Goal: Task Accomplishment & Management: Manage account settings

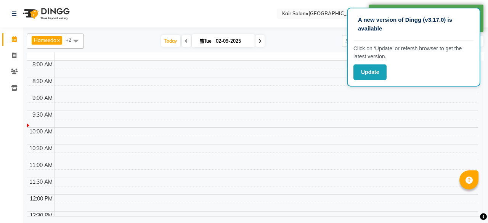
select select "en"
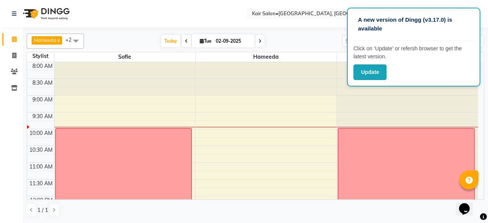
click at [325, 80] on div at bounding box center [265, 78] width 141 height 33
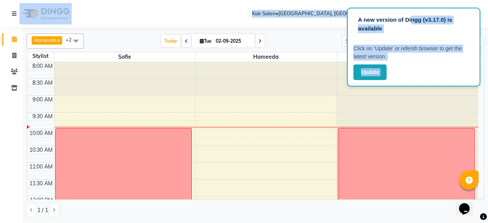
drag, startPoint x: 412, startPoint y: 16, endPoint x: 432, endPoint y: 20, distance: 20.2
click at [473, 6] on app-root "A new version of Dingg (v3.17.0) is available Click on ‘Update’ or refersh brow…" at bounding box center [244, 111] width 488 height 222
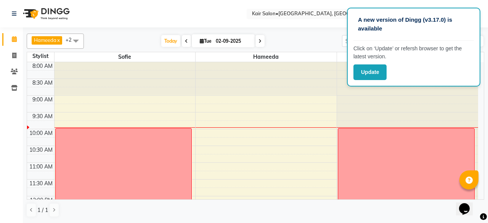
click at [265, 80] on div at bounding box center [265, 78] width 141 height 33
click at [75, 38] on span at bounding box center [75, 41] width 15 height 14
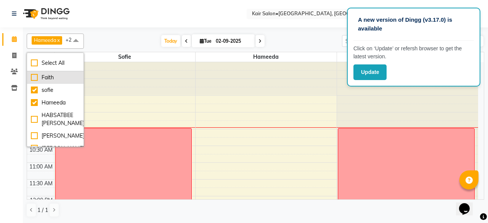
click at [44, 76] on div "Faith" at bounding box center [55, 78] width 49 height 8
checkbox input "true"
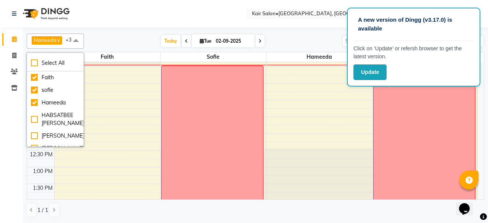
scroll to position [114, 0]
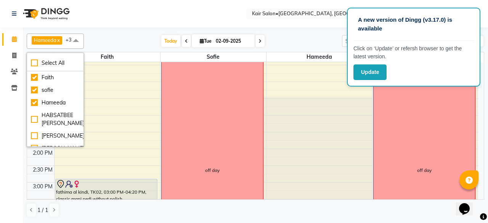
click at [124, 100] on div "8:00 AM 8:30 AM 9:00 AM 9:30 AM 10:00 AM 10:30 AM 11:00 AM 11:30 AM 12:00 PM 12…" at bounding box center [252, 216] width 451 height 536
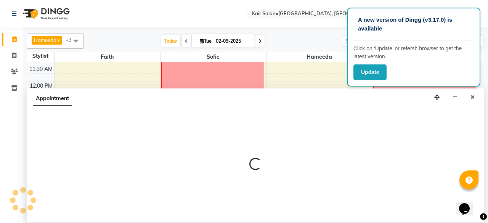
select select "49362"
select select "tentative"
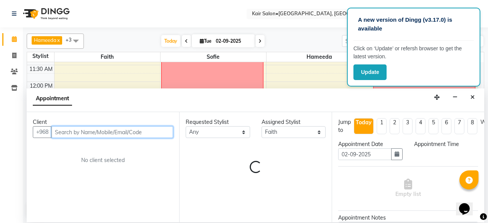
select select "750"
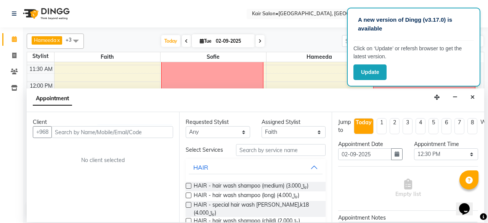
click at [474, 99] on button "Close" at bounding box center [472, 97] width 11 height 12
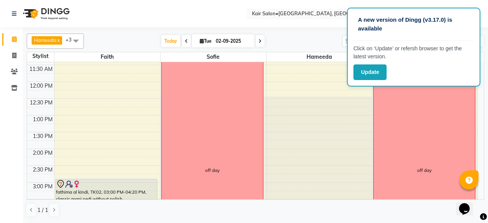
click at [66, 96] on div "8:00 AM 8:30 AM 9:00 AM 9:30 AM 10:00 AM 10:30 AM 11:00 AM 11:30 AM 12:00 PM 12…" at bounding box center [252, 216] width 451 height 536
select select "49362"
select select "tentative"
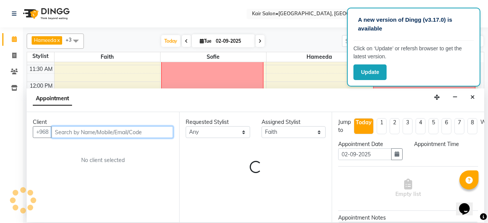
select select "750"
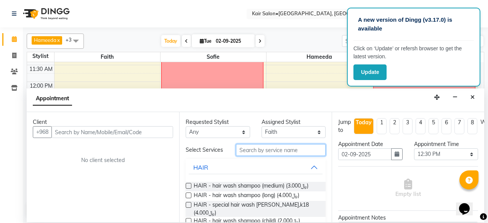
click at [268, 150] on input "text" at bounding box center [281, 150] width 90 height 12
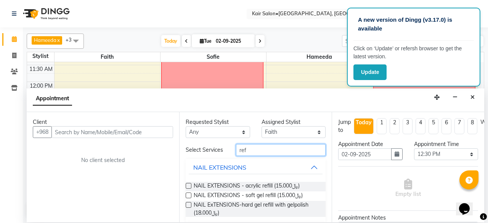
type input "ref"
click at [473, 90] on div "Appointment" at bounding box center [255, 100] width 457 height 24
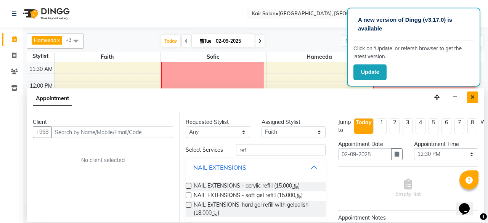
click at [473, 96] on icon "Close" at bounding box center [472, 96] width 4 height 5
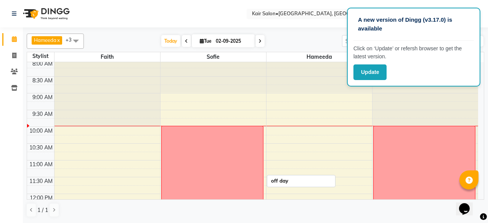
scroll to position [0, 0]
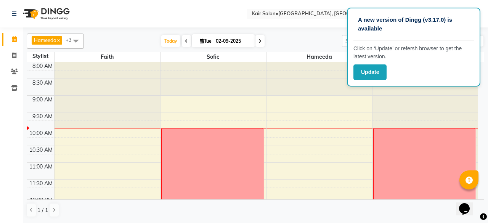
click at [185, 35] on span at bounding box center [186, 41] width 9 height 12
type input "[DATE]"
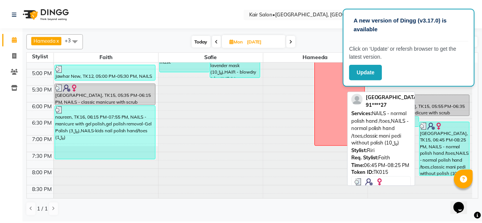
scroll to position [333, 0]
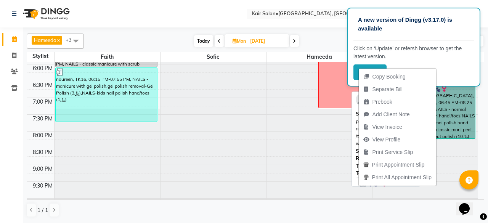
click at [446, 120] on link "baghdad, TK15, 06:45 PM-08:25 PM, NAILS - normal polish hand /toes,NAILS - norm…" at bounding box center [449, 111] width 51 height 55
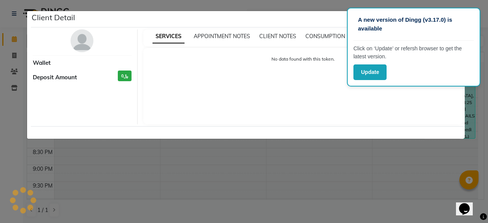
select select "3"
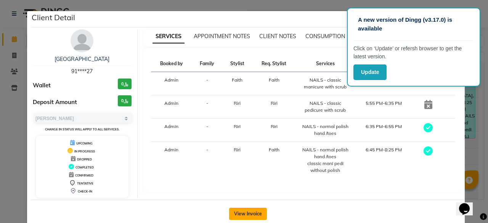
click at [243, 208] on button "View Invoice" at bounding box center [248, 214] width 38 height 12
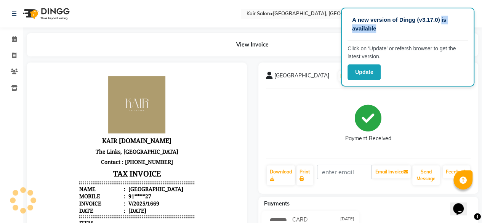
drag, startPoint x: 442, startPoint y: 24, endPoint x: 403, endPoint y: 32, distance: 39.7
click at [403, 32] on p "A new version of Dingg (v3.17.0) is available" at bounding box center [407, 24] width 111 height 17
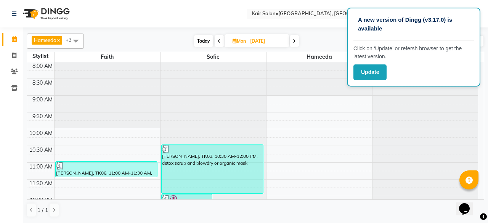
click at [293, 44] on span at bounding box center [293, 41] width 9 height 12
type input "02-09-2025"
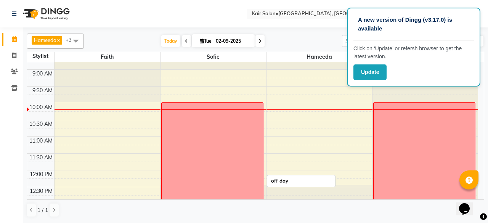
scroll to position [38, 0]
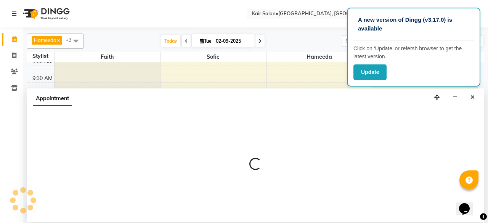
select select "49362"
select select "660"
select select "tentative"
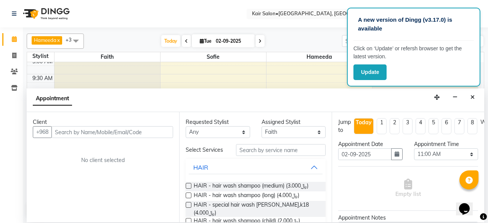
click at [111, 134] on input "text" at bounding box center [112, 132] width 122 height 12
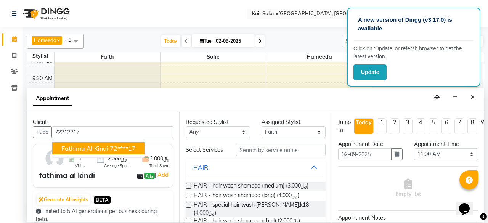
click at [119, 145] on ngb-highlight "72****17" at bounding box center [123, 148] width 26 height 8
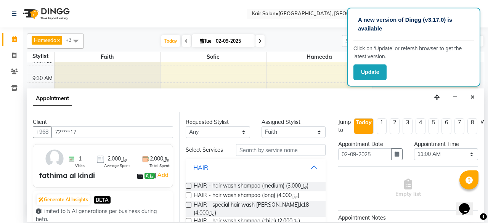
type input "72****17"
click at [259, 151] on input "text" at bounding box center [281, 150] width 90 height 12
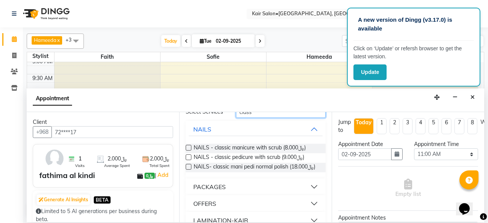
scroll to position [90, 0]
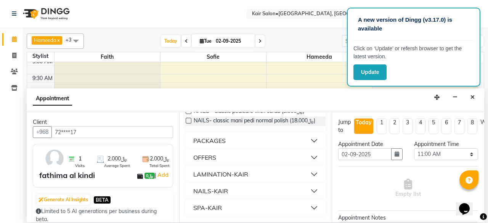
type input "class"
click at [307, 191] on button "NAILS-KAIR" at bounding box center [256, 191] width 134 height 14
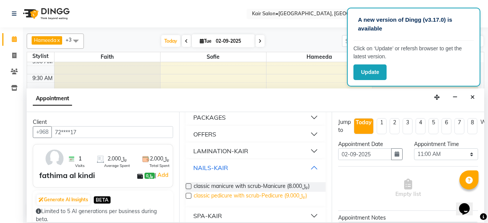
scroll to position [122, 0]
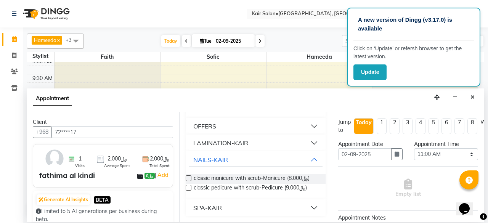
click at [190, 178] on label at bounding box center [189, 178] width 6 height 6
click at [190, 178] on input "checkbox" at bounding box center [188, 178] width 5 height 5
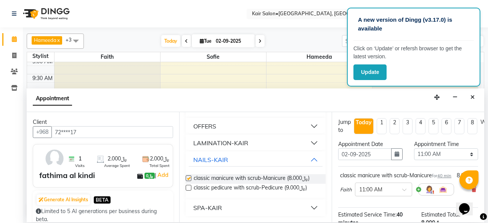
checkbox input "false"
click at [189, 186] on label at bounding box center [189, 188] width 6 height 6
click at [189, 186] on input "checkbox" at bounding box center [188, 188] width 5 height 5
checkbox input "false"
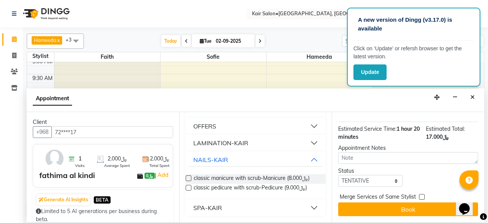
scroll to position [142, 0]
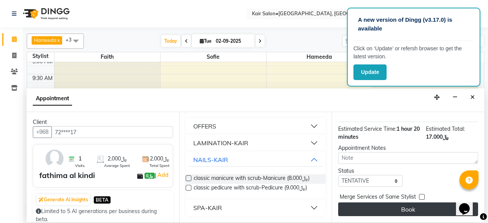
click at [405, 204] on button "Book" at bounding box center [408, 209] width 140 height 14
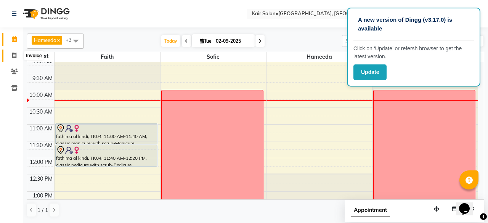
click at [15, 54] on icon at bounding box center [14, 56] width 4 height 6
select select "service"
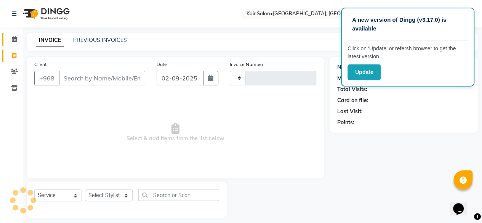
type input "1671"
select select "6490"
click at [12, 40] on icon at bounding box center [14, 39] width 5 height 6
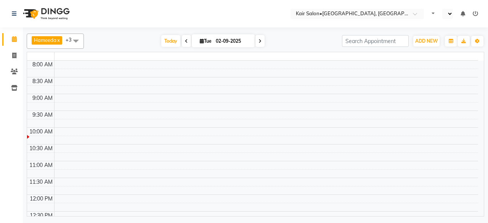
select select "en"
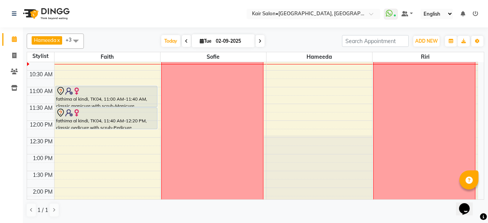
scroll to position [76, 0]
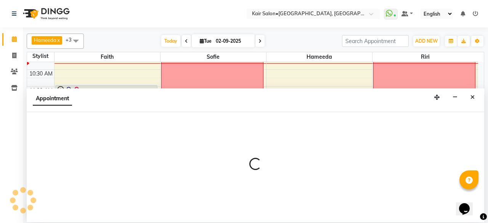
select select "49362"
select select "750"
select select "tentative"
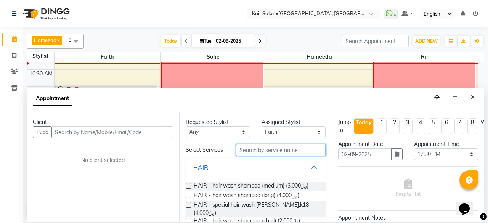
click at [259, 147] on input "text" at bounding box center [281, 150] width 90 height 12
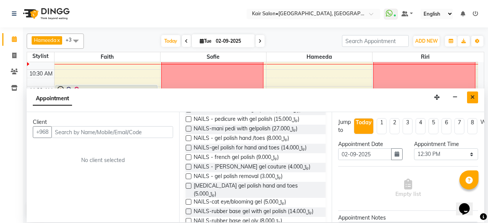
type input "gel"
click at [469, 99] on button "Close" at bounding box center [472, 97] width 11 height 12
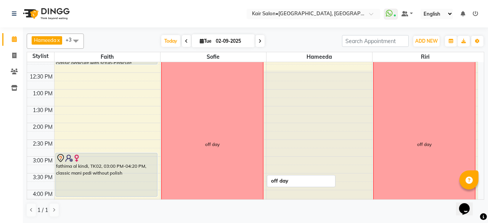
scroll to position [152, 0]
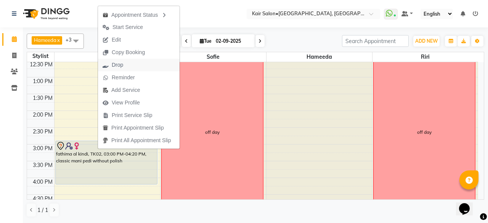
click at [124, 67] on span "Drop" at bounding box center [113, 65] width 30 height 13
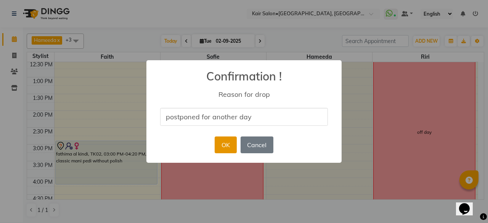
type input "postponed for another day"
click at [233, 144] on button "OK" at bounding box center [225, 144] width 22 height 17
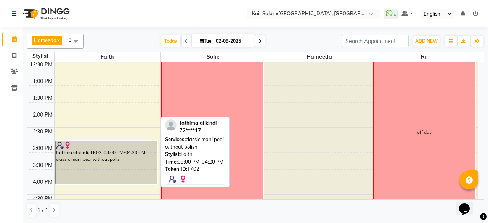
click at [79, 150] on div "fathima al kindi, TK02, 03:00 PM-04:20 PM, classic mani pedi without polish" at bounding box center [106, 162] width 101 height 43
select select "7"
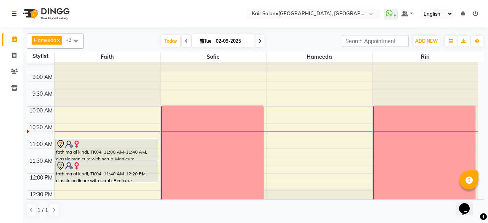
scroll to position [38, 0]
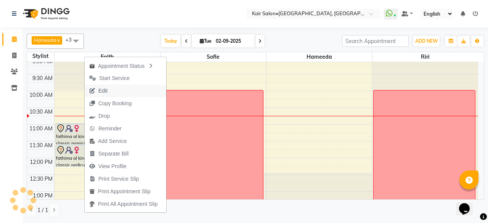
click at [108, 91] on span "Edit" at bounding box center [98, 91] width 27 height 13
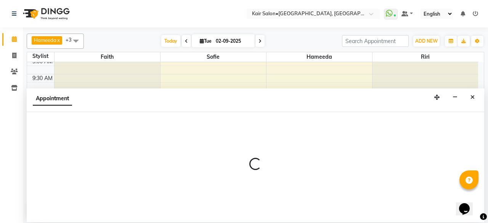
select select "tentative"
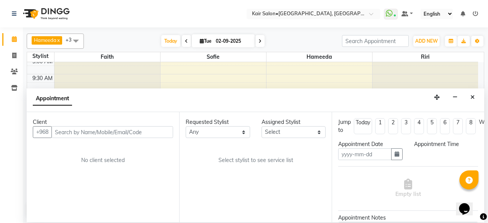
type input "02-09-2025"
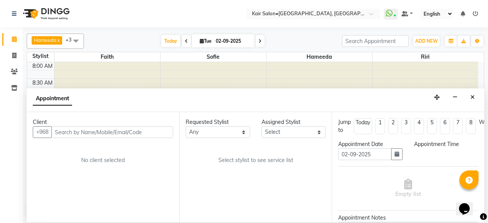
select select "660"
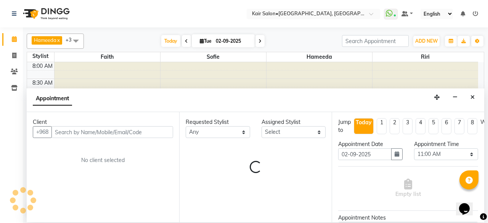
select select "49362"
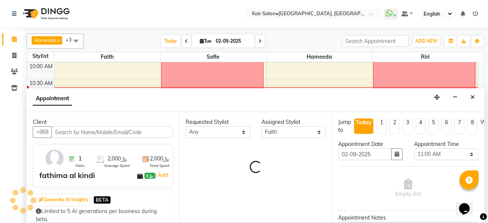
select select "3223"
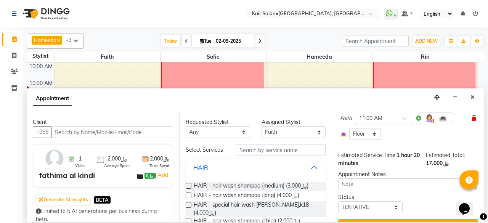
click at [471, 121] on icon at bounding box center [473, 117] width 5 height 5
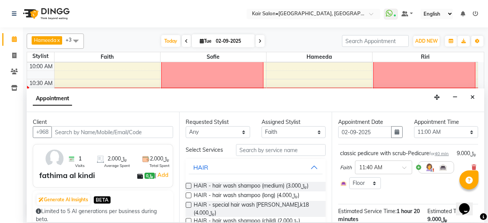
scroll to position [38, 0]
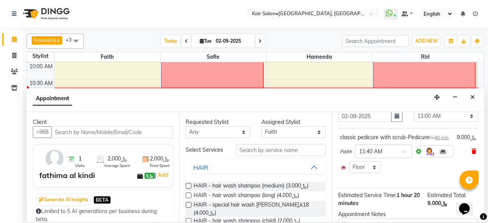
click at [471, 155] on span at bounding box center [473, 151] width 5 height 8
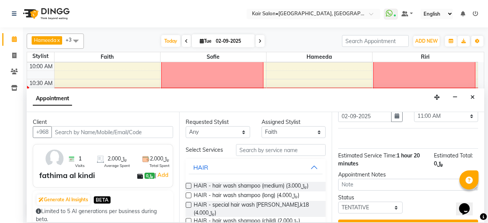
scroll to position [0, 0]
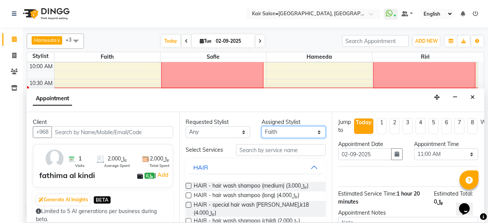
click at [286, 129] on select "Select Faith HABSATBEE [PERSON_NAME] Madam [PERSON_NAME] Madam [PERSON_NAME] Ma…" at bounding box center [293, 132] width 64 height 12
select select "66378"
click at [261, 126] on select "Select Faith HABSATBEE [PERSON_NAME] Madam [PERSON_NAME] Madam [PERSON_NAME] Ma…" at bounding box center [293, 132] width 64 height 12
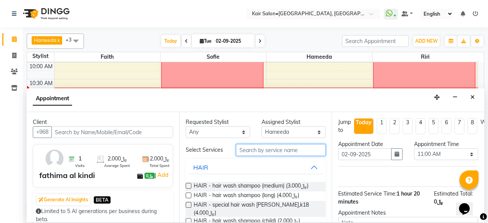
click at [251, 149] on input "text" at bounding box center [281, 150] width 90 height 12
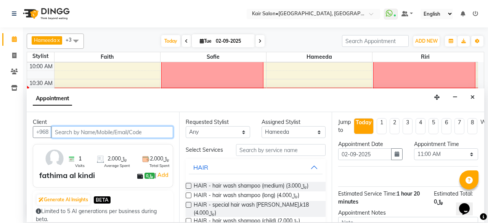
click at [139, 131] on input "text" at bounding box center [112, 132] width 122 height 12
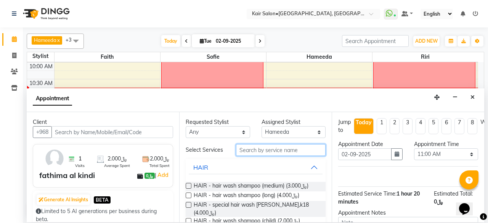
click at [254, 149] on input "text" at bounding box center [281, 150] width 90 height 12
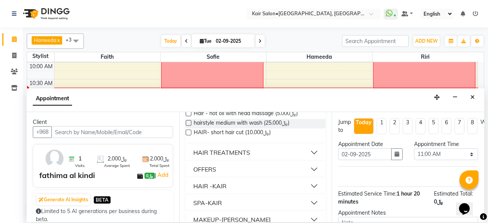
scroll to position [392, 0]
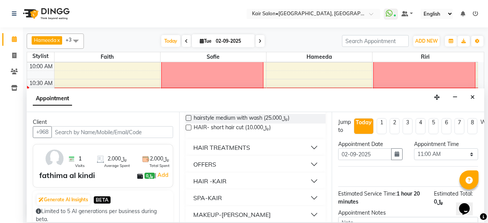
type input "hair"
click at [308, 141] on button "HAIR TREATMENTS" at bounding box center [256, 148] width 134 height 14
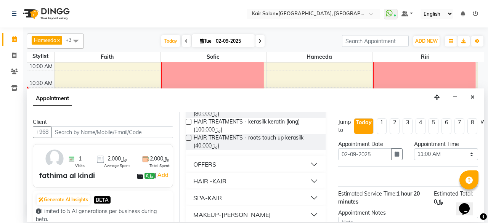
scroll to position [676, 0]
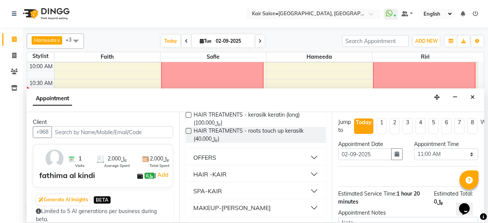
click at [259, 157] on button "OFFERS" at bounding box center [256, 157] width 134 height 14
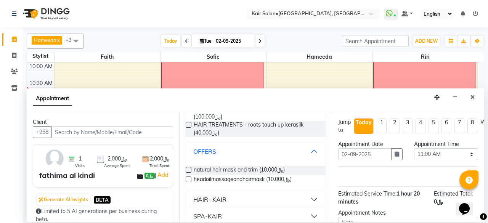
scroll to position [707, 0]
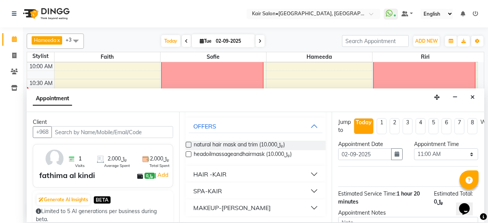
click at [301, 209] on button "MAKEUP-[PERSON_NAME]" at bounding box center [256, 208] width 134 height 14
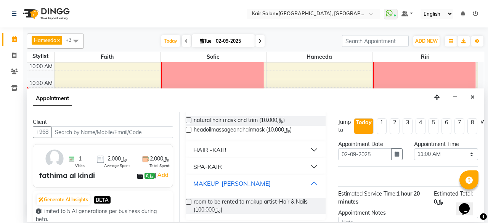
scroll to position [735, 0]
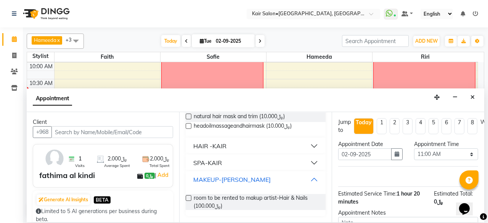
click at [306, 176] on button "MAKEUP-[PERSON_NAME]" at bounding box center [256, 180] width 134 height 14
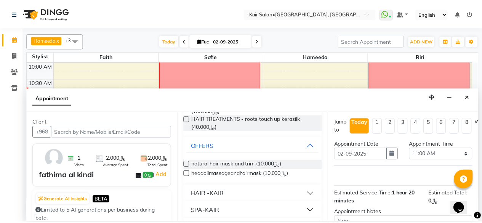
scroll to position [669, 0]
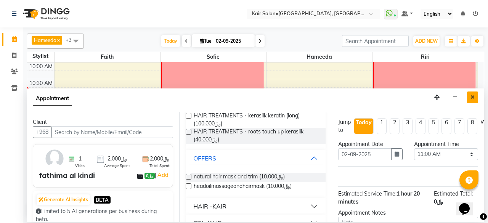
click at [474, 96] on button "Close" at bounding box center [472, 97] width 11 height 12
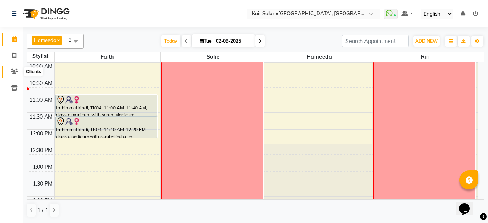
click at [15, 70] on icon at bounding box center [14, 72] width 7 height 6
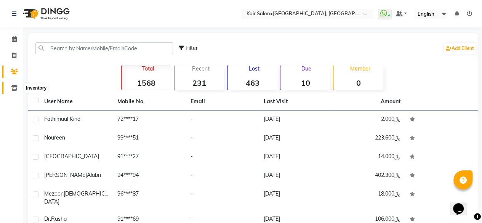
click at [14, 89] on icon at bounding box center [14, 88] width 6 height 6
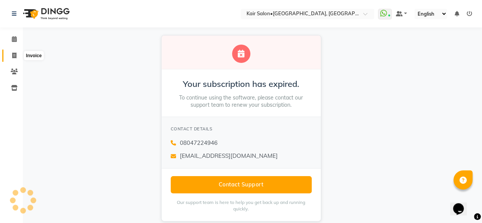
click at [15, 52] on span at bounding box center [14, 55] width 13 height 9
select select "service"
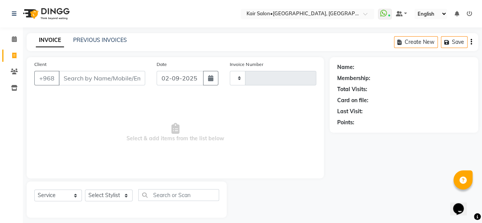
scroll to position [6, 0]
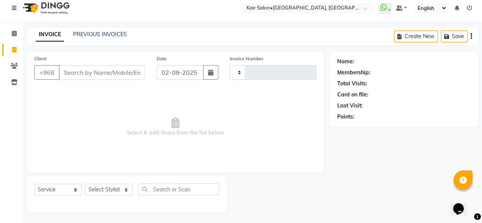
type input "1671"
select select "6490"
click at [12, 32] on icon at bounding box center [14, 33] width 5 height 6
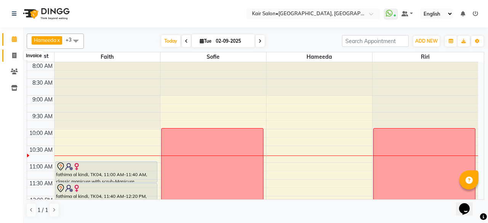
click at [16, 56] on icon at bounding box center [14, 56] width 4 height 6
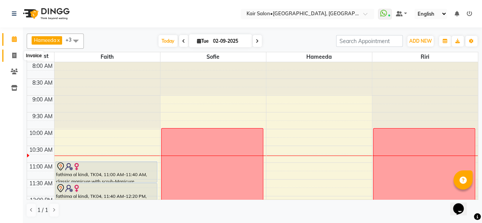
select select "service"
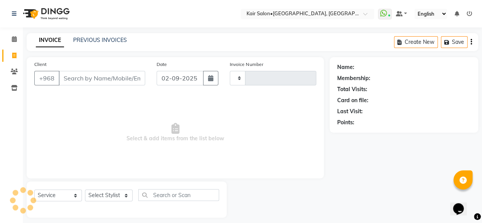
type input "1671"
select select "6490"
click at [12, 41] on icon at bounding box center [14, 39] width 5 height 6
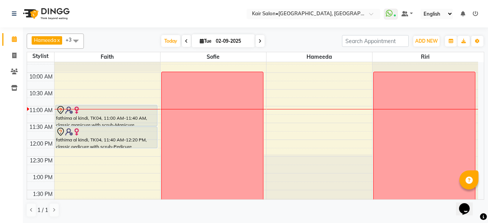
scroll to position [76, 0]
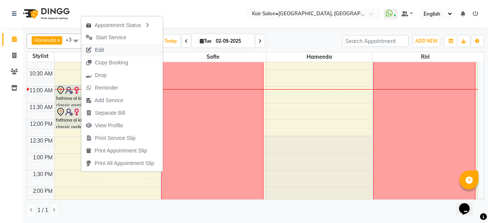
click at [103, 51] on span "Edit" at bounding box center [99, 50] width 9 height 8
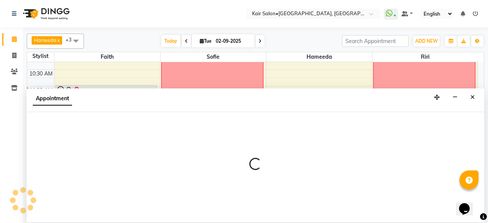
select select "tentative"
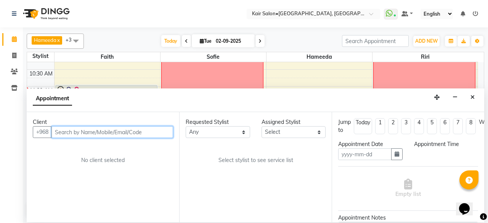
type input "02-09-2025"
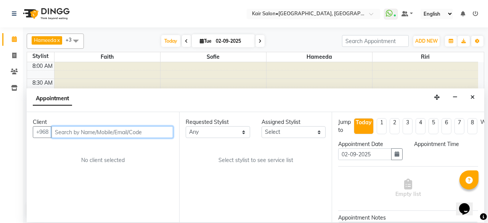
select select "49362"
select select "660"
select select "3223"
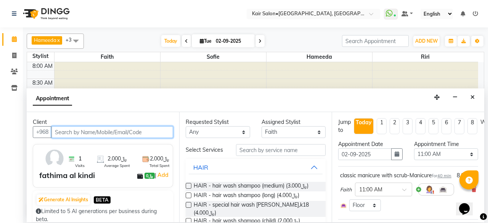
scroll to position [99, 0]
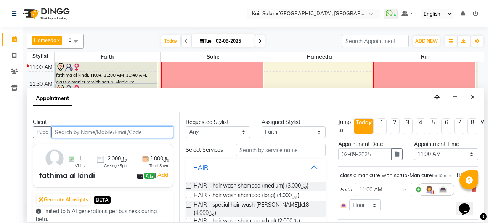
select select "3223"
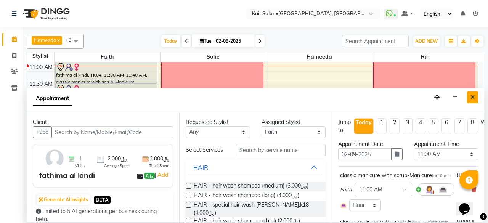
click at [473, 95] on icon "Close" at bounding box center [472, 96] width 4 height 5
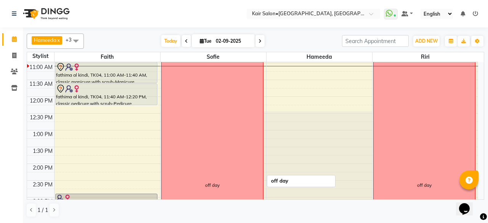
scroll to position [23, 0]
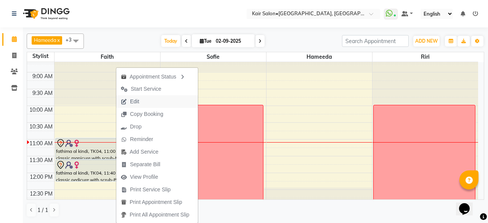
click at [149, 98] on button "Edit" at bounding box center [157, 101] width 82 height 13
select select "tentative"
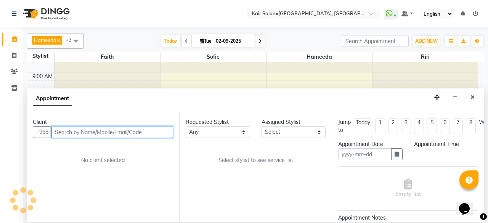
type input "02-09-2025"
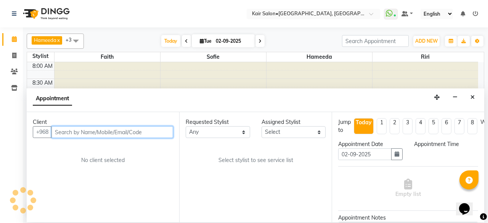
select select "49362"
select select "660"
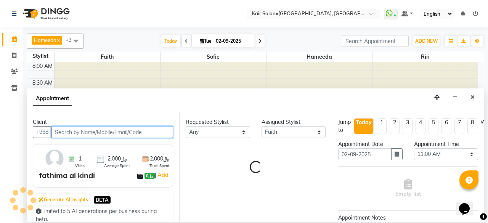
scroll to position [99, 0]
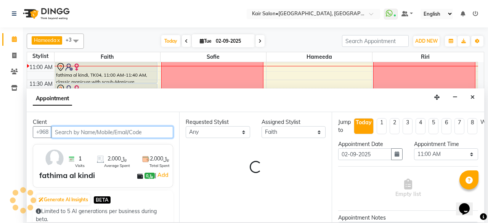
select select "3223"
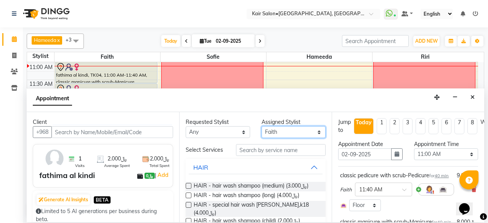
click at [280, 132] on select "Select Faith HABSATBEE [PERSON_NAME] Madam [PERSON_NAME] Madam [PERSON_NAME] Ma…" at bounding box center [293, 132] width 64 height 12
select select "66378"
click at [261, 126] on select "Select Faith HABSATBEE [PERSON_NAME] Madam [PERSON_NAME] Madam [PERSON_NAME] Ma…" at bounding box center [293, 132] width 64 height 12
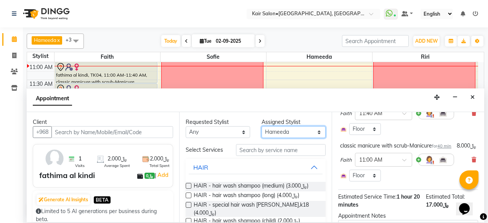
scroll to position [38, 0]
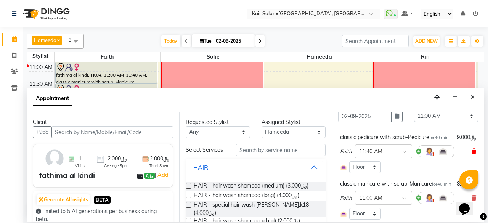
click at [471, 154] on icon at bounding box center [473, 151] width 5 height 5
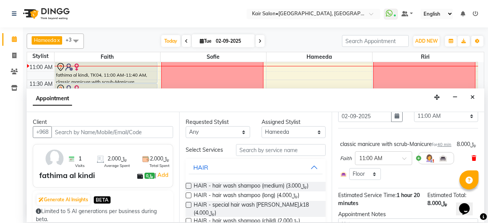
click at [471, 161] on span at bounding box center [473, 158] width 5 height 8
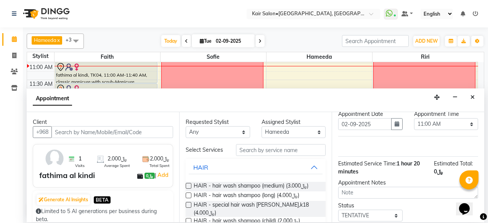
scroll to position [0, 0]
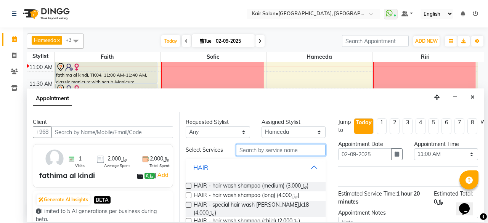
click at [265, 147] on input "text" at bounding box center [281, 150] width 90 height 12
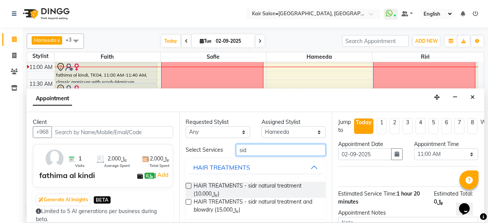
type input "sid"
click at [189, 200] on label at bounding box center [189, 202] width 6 height 6
click at [189, 200] on input "checkbox" at bounding box center [188, 202] width 5 height 5
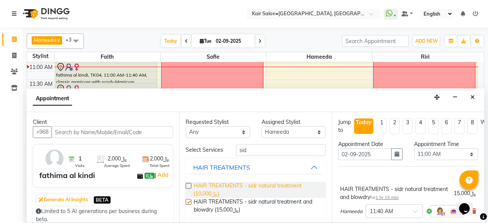
checkbox input "false"
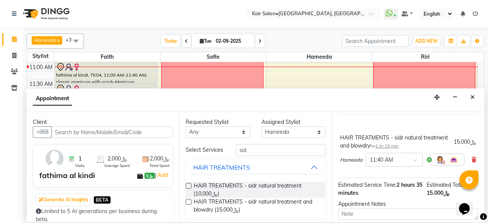
scroll to position [103, 0]
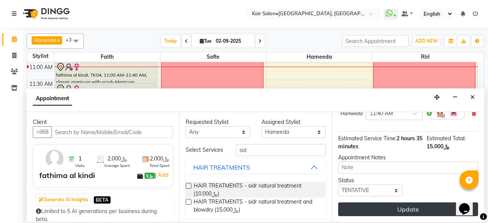
click at [401, 202] on button "Update" at bounding box center [408, 209] width 140 height 14
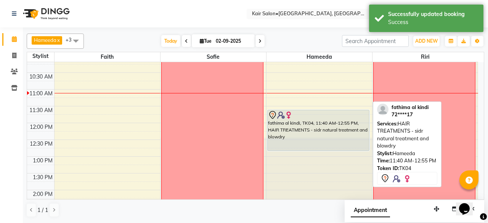
scroll to position [76, 0]
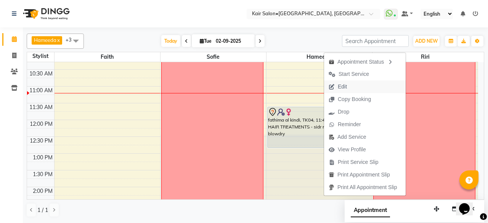
click at [350, 84] on span "Edit" at bounding box center [337, 86] width 27 height 13
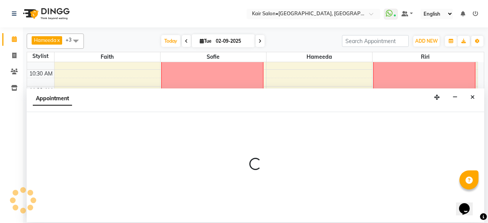
select select "tentative"
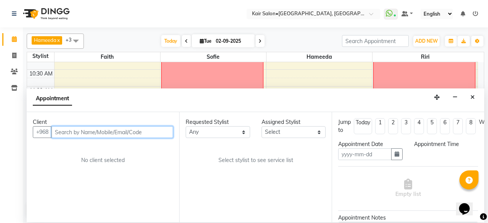
type input "02-09-2025"
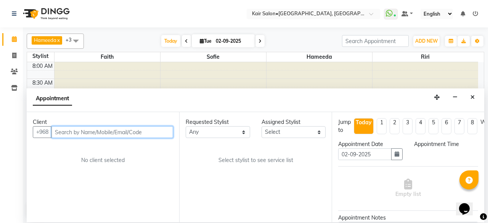
select select "66378"
select select "700"
select select "3223"
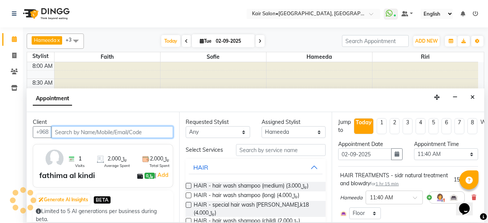
scroll to position [99, 0]
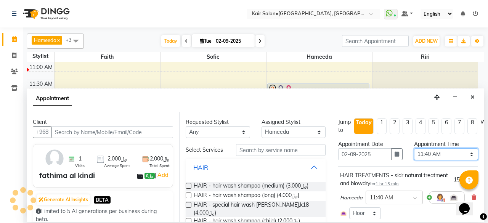
click at [427, 154] on select "Select 09:00 AM 09:05 AM 09:10 AM 09:15 AM 09:20 AM 09:25 AM 09:30 AM 09:35 AM …" at bounding box center [446, 154] width 64 height 12
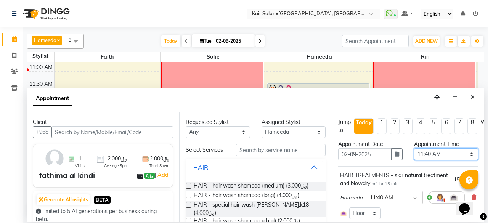
select select "660"
click at [414, 148] on select "Select 09:00 AM 09:05 AM 09:10 AM 09:15 AM 09:20 AM 09:25 AM 09:30 AM 09:35 AM …" at bounding box center [446, 154] width 64 height 12
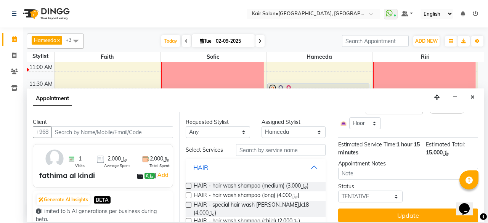
scroll to position [101, 0]
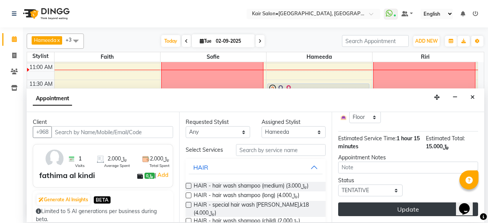
click at [397, 202] on button "Update" at bounding box center [408, 209] width 140 height 14
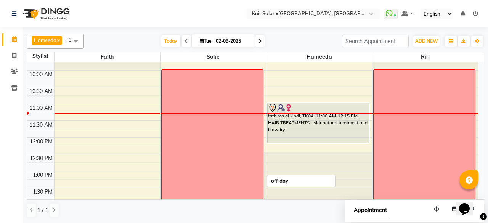
scroll to position [38, 0]
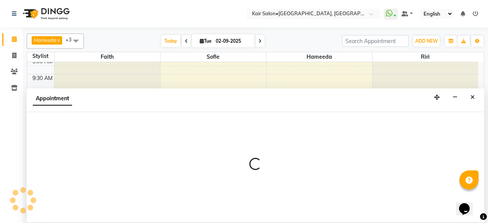
select select "49362"
select select "690"
select select "tentative"
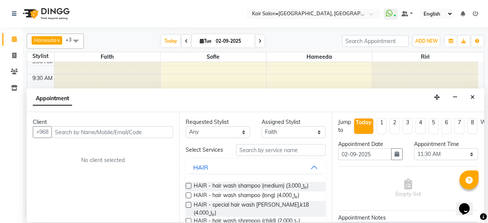
click at [150, 130] on input "text" at bounding box center [112, 132] width 122 height 12
click at [265, 148] on input "text" at bounding box center [281, 150] width 90 height 12
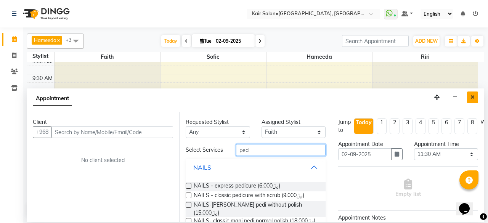
type input "ped"
click at [473, 94] on icon "Close" at bounding box center [472, 96] width 4 height 5
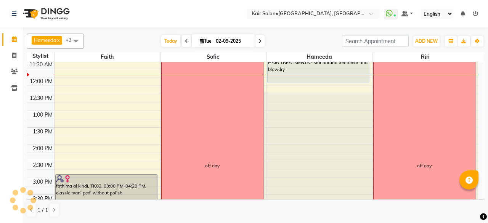
scroll to position [76, 0]
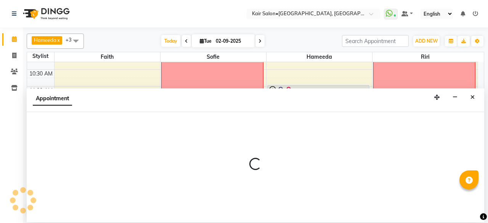
select select "49362"
select select "720"
select select "tentative"
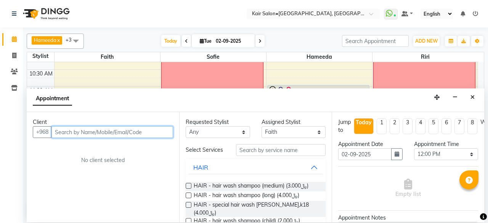
click at [126, 129] on input "text" at bounding box center [112, 132] width 122 height 12
click at [103, 133] on input "ghusoo" at bounding box center [96, 132] width 90 height 12
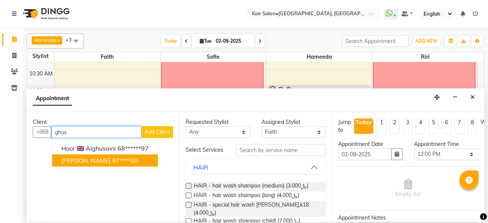
click at [125, 161] on ngb-highlight "97****00" at bounding box center [125, 161] width 26 height 8
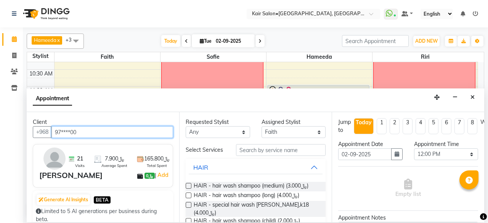
type input "97****00"
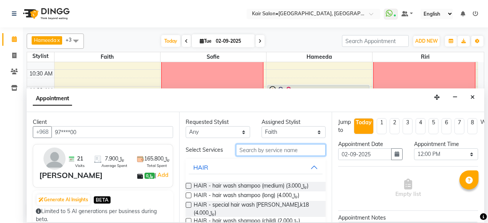
click at [271, 151] on input "text" at bounding box center [281, 150] width 90 height 12
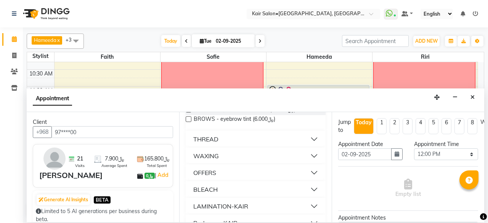
type input "brow"
click at [234, 140] on button "THREAD" at bounding box center [256, 139] width 134 height 14
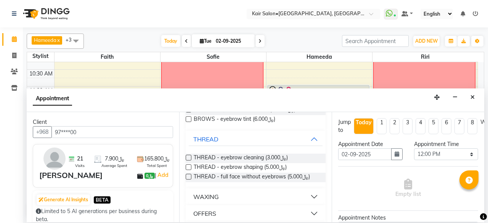
click at [189, 157] on label at bounding box center [189, 158] width 6 height 6
click at [189, 157] on input "checkbox" at bounding box center [188, 158] width 5 height 5
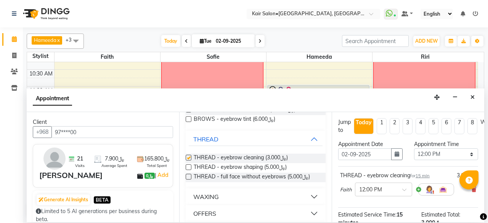
checkbox input "false"
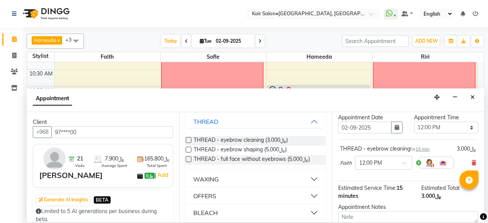
scroll to position [91, 0]
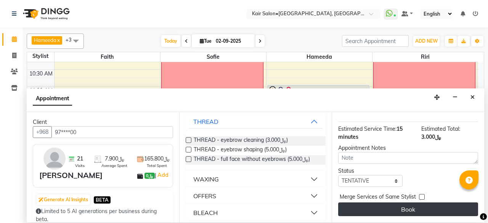
click at [400, 202] on button "Book" at bounding box center [408, 209] width 140 height 14
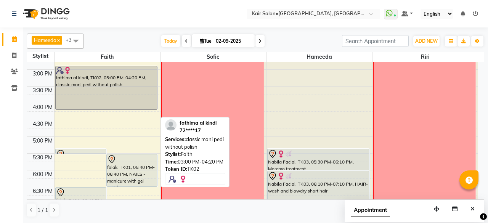
scroll to position [229, 0]
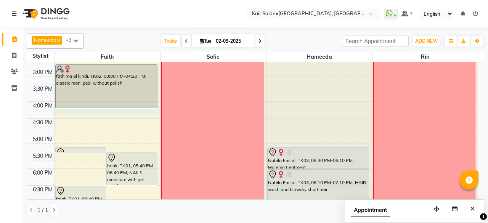
click at [72, 112] on div "8:00 AM 8:30 AM 9:00 AM 9:30 AM 10:00 AM 10:30 AM 11:00 AM 11:30 AM 12:00 PM 12…" at bounding box center [252, 102] width 451 height 536
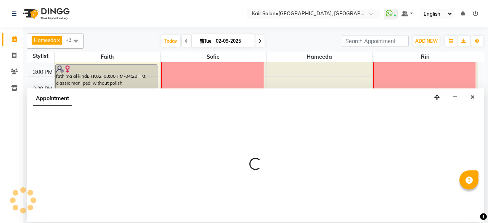
select select "49362"
select select "tentative"
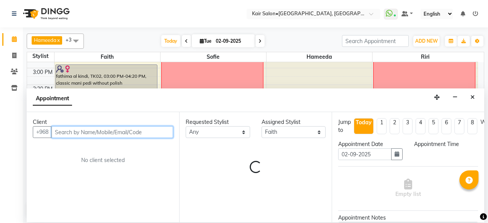
select select "975"
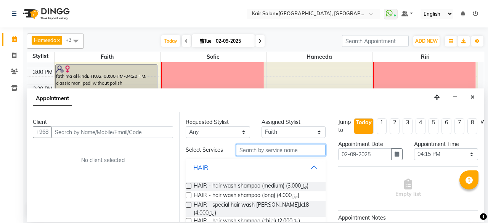
click at [253, 150] on input "text" at bounding box center [281, 150] width 90 height 12
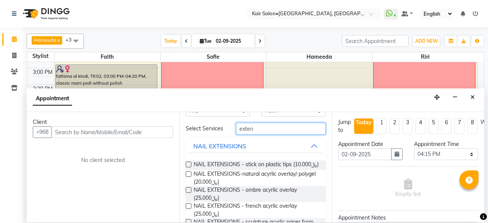
scroll to position [38, 0]
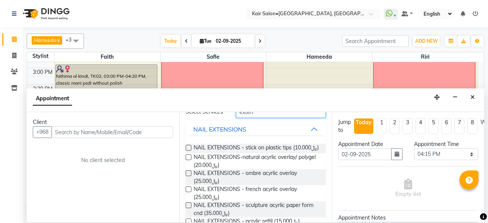
type input "exten"
click at [187, 147] on label at bounding box center [189, 148] width 6 height 6
click at [187, 147] on input "checkbox" at bounding box center [188, 148] width 5 height 5
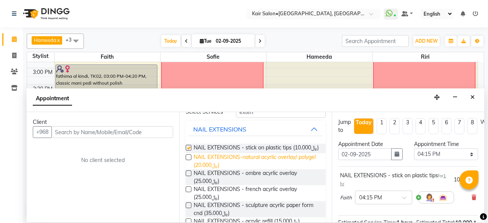
checkbox input "false"
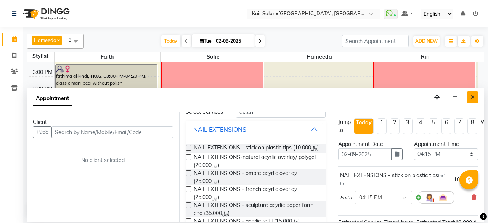
click at [473, 92] on button "Close" at bounding box center [472, 97] width 11 height 12
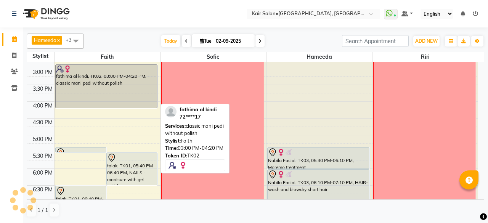
click at [65, 100] on div "fathima al kindi, TK02, 03:00 PM-04:20 PM, classic mani pedi without polish" at bounding box center [106, 86] width 101 height 43
select select "7"
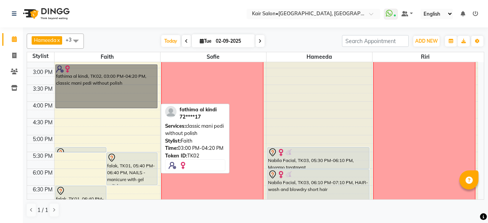
click at [70, 102] on link "fathima al kindi, TK02, 03:00 PM-04:20 PM, classic mani pedi without polish" at bounding box center [106, 86] width 102 height 44
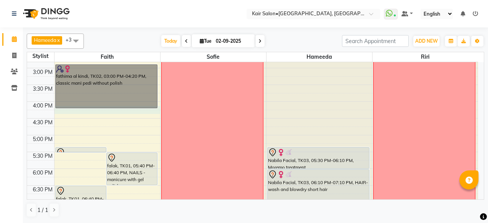
click at [72, 112] on div "8:00 AM 8:30 AM 9:00 AM 9:30 AM 10:00 AM 10:30 AM 11:00 AM 11:30 AM 12:00 PM 12…" at bounding box center [252, 102] width 451 height 536
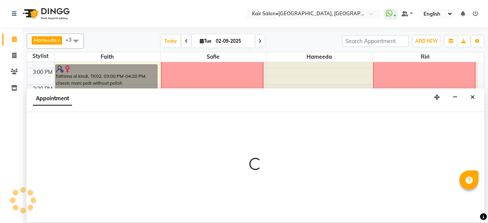
select select "49362"
select select "tentative"
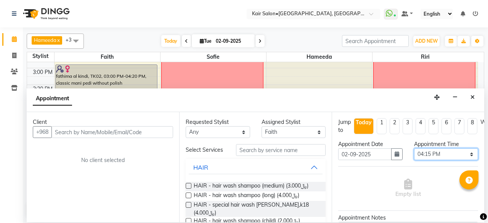
click at [427, 152] on select "Select 09:00 AM 09:05 AM 09:10 AM 09:15 AM 09:20 AM 09:25 AM 09:30 AM 09:35 AM …" at bounding box center [446, 154] width 64 height 12
select select "960"
click at [414, 148] on select "Select 09:00 AM 09:05 AM 09:10 AM 09:15 AM 09:20 AM 09:25 AM 09:30 AM 09:35 AM …" at bounding box center [446, 154] width 64 height 12
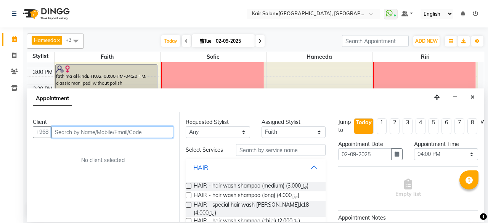
click at [115, 135] on input "text" at bounding box center [112, 132] width 122 height 12
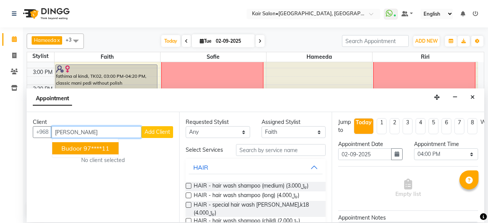
click at [111, 146] on button "Budoor 97****11" at bounding box center [85, 148] width 66 height 12
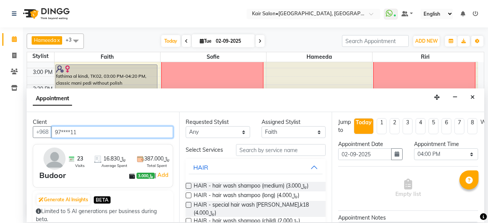
type input "97****11"
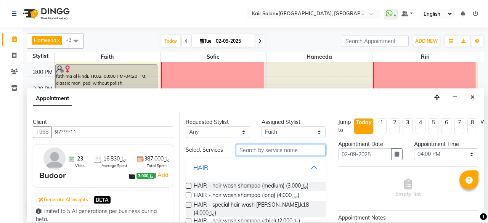
click at [264, 148] on input "text" at bounding box center [281, 150] width 90 height 12
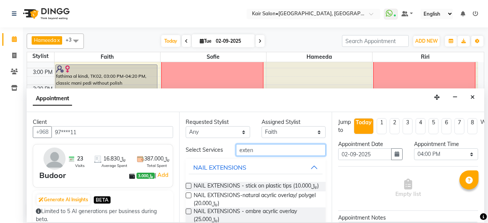
type input "exten"
click at [188, 184] on label at bounding box center [189, 186] width 6 height 6
click at [188, 184] on input "checkbox" at bounding box center [188, 186] width 5 height 5
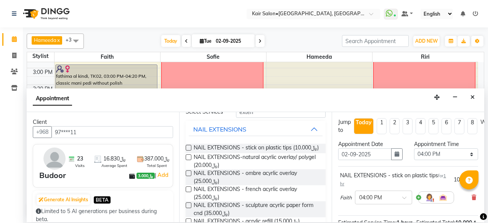
click at [190, 146] on label at bounding box center [189, 148] width 6 height 6
click at [190, 146] on input "checkbox" at bounding box center [188, 148] width 5 height 5
checkbox input "false"
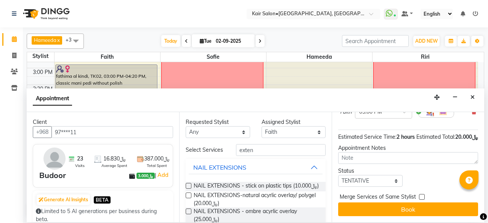
scroll to position [142, 0]
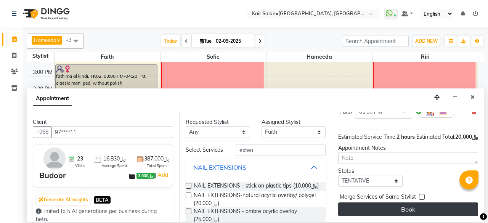
click at [402, 202] on button "Book" at bounding box center [408, 209] width 140 height 14
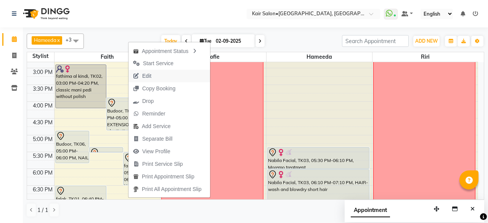
click at [155, 77] on span "Edit" at bounding box center [141, 76] width 27 height 13
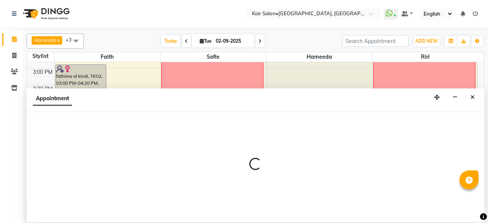
select select "tentative"
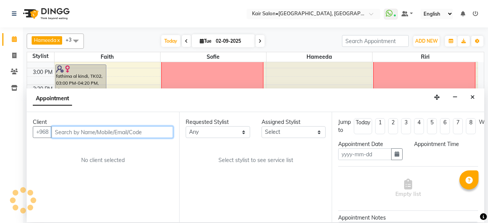
type input "02-09-2025"
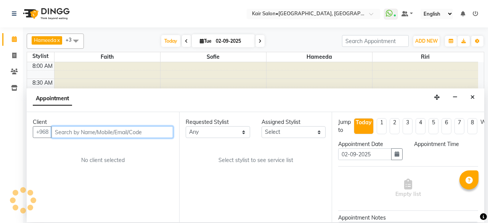
select select "49362"
select select "960"
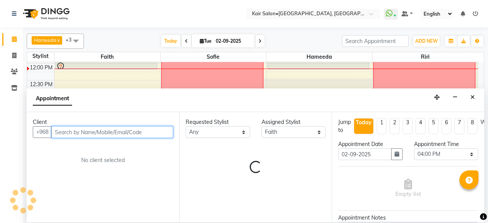
select select "3223"
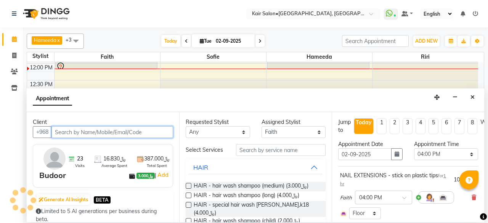
select select "3223"
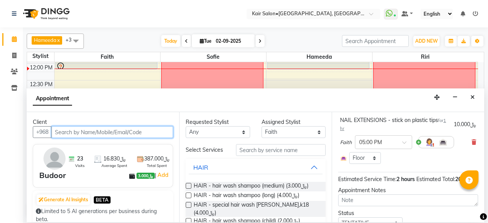
scroll to position [114, 0]
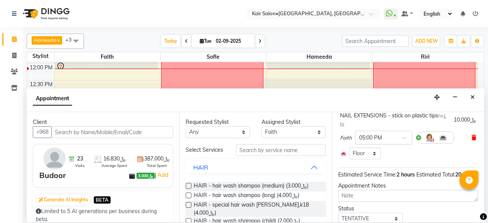
click at [471, 135] on icon at bounding box center [473, 137] width 5 height 5
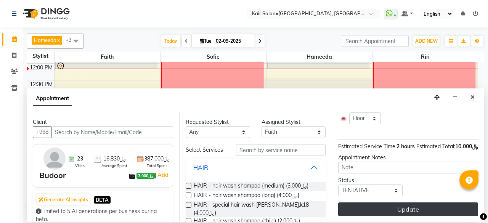
click at [405, 202] on button "Update" at bounding box center [408, 209] width 140 height 14
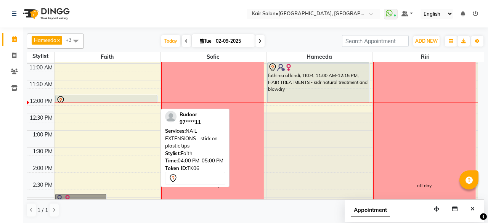
scroll to position [94, 0]
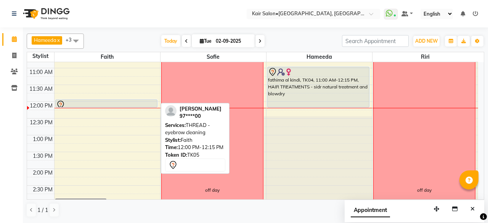
click at [109, 101] on div at bounding box center [106, 104] width 101 height 9
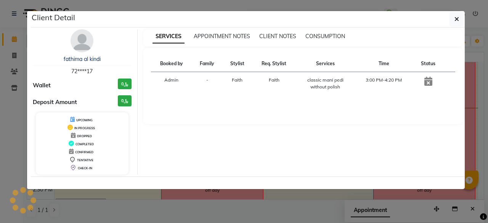
select select "7"
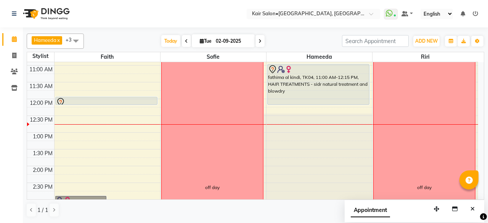
scroll to position [114, 0]
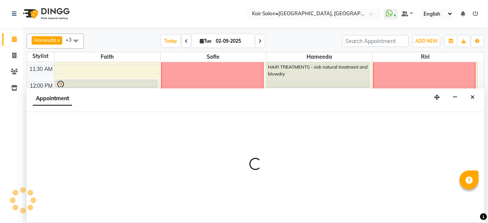
select select "66378"
select select "780"
select select "tentative"
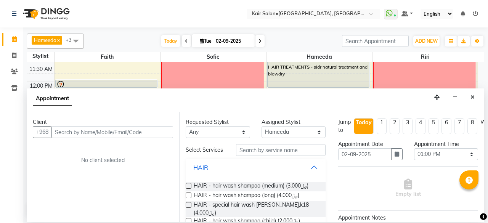
click at [122, 131] on input "text" at bounding box center [112, 132] width 122 height 12
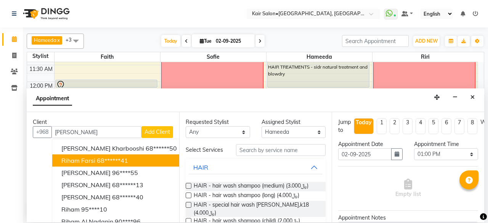
click at [118, 157] on ngb-highlight "68******41" at bounding box center [112, 161] width 31 height 8
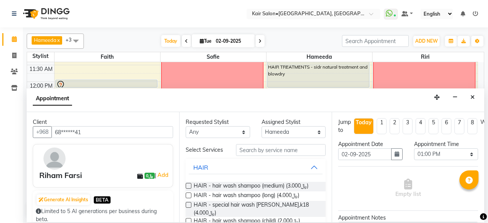
type input "68******41"
click at [272, 150] on input "text" at bounding box center [281, 150] width 90 height 12
type input "wash"
click at [189, 184] on label at bounding box center [189, 186] width 6 height 6
click at [189, 184] on input "checkbox" at bounding box center [188, 186] width 5 height 5
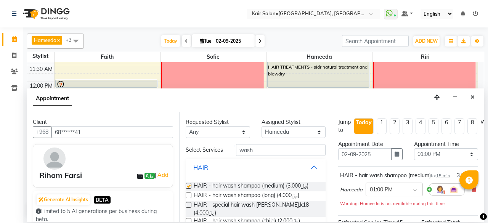
checkbox input "false"
drag, startPoint x: 256, startPoint y: 150, endPoint x: 214, endPoint y: 152, distance: 41.6
click at [214, 152] on div "Select Services wash" at bounding box center [255, 150] width 151 height 12
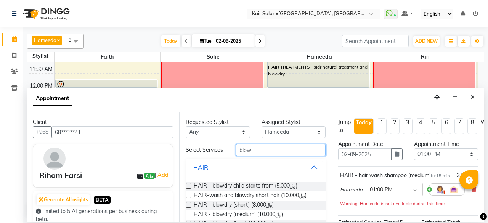
type input "blow"
click at [188, 212] on label at bounding box center [189, 214] width 6 height 6
click at [188, 213] on input "checkbox" at bounding box center [188, 215] width 5 height 5
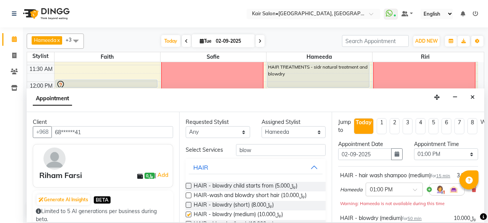
checkbox input "false"
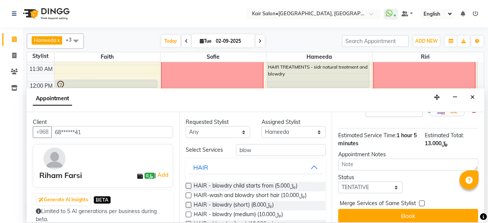
scroll to position [142, 0]
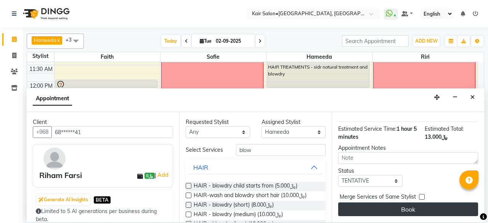
click at [401, 205] on button "Book" at bounding box center [408, 209] width 140 height 14
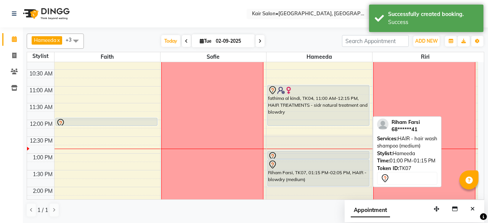
scroll to position [38, 0]
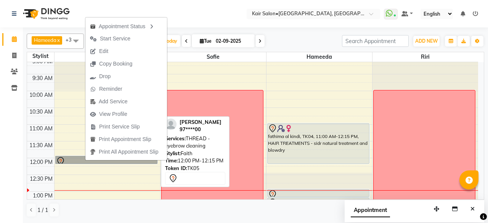
click at [75, 156] on link "[PERSON_NAME], TK05, 12:00 PM-12:15 PM, THREAD - eyebrow cleaning" at bounding box center [106, 160] width 102 height 8
select select "7"
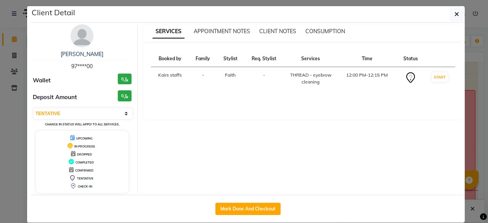
scroll to position [0, 0]
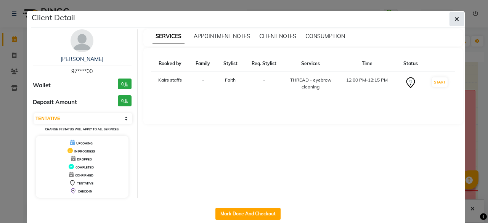
click at [454, 18] on icon "button" at bounding box center [456, 19] width 5 height 6
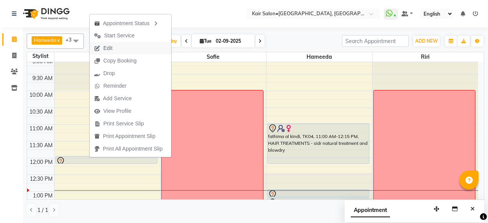
click at [106, 49] on span "Edit" at bounding box center [107, 48] width 9 height 8
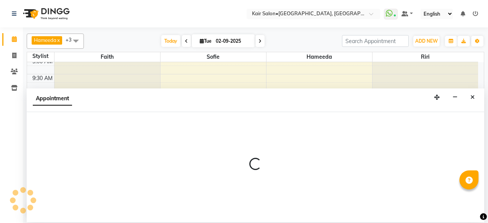
select select "tentative"
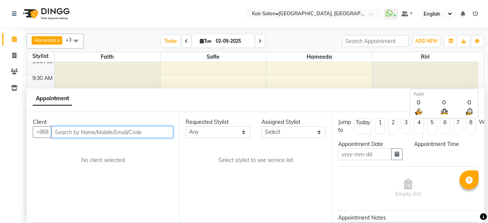
type input "02-09-2025"
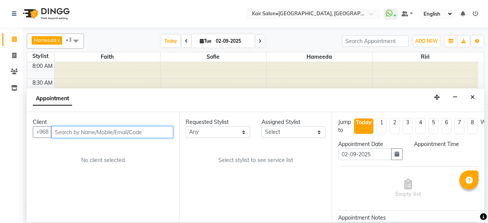
select select "720"
select select "49362"
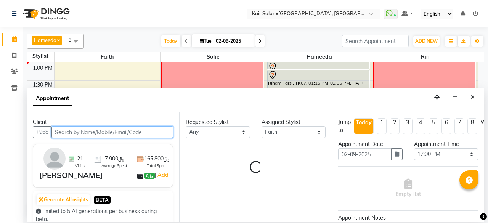
select select "3223"
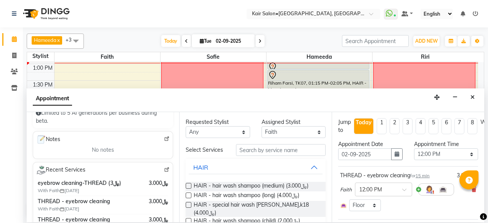
scroll to position [114, 0]
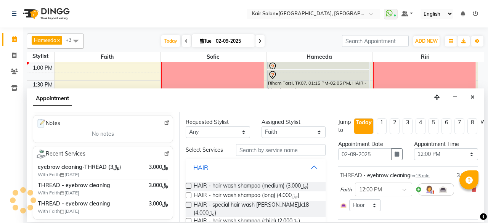
click at [67, 151] on span "Recent Services" at bounding box center [60, 153] width 49 height 9
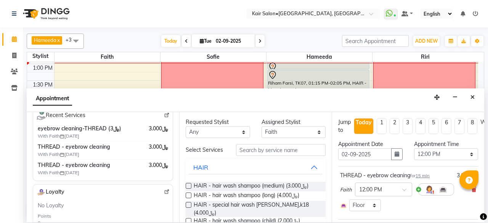
scroll to position [190, 0]
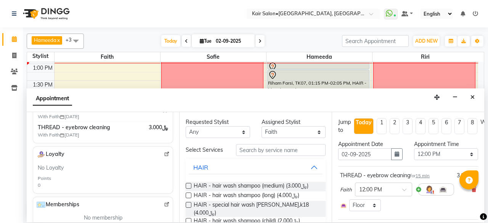
click at [188, 194] on label at bounding box center [189, 195] width 6 height 6
click at [188, 194] on input "checkbox" at bounding box center [188, 196] width 5 height 5
checkbox input "false"
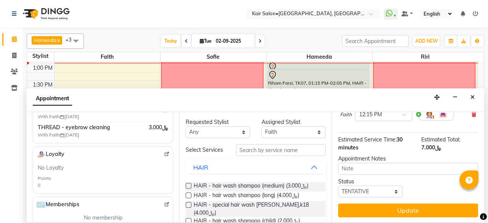
scroll to position [128, 0]
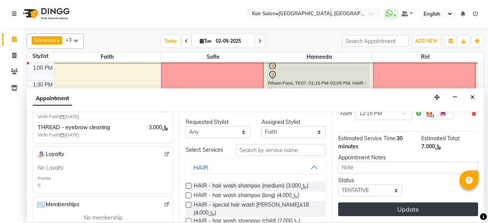
click at [389, 202] on button "Update" at bounding box center [408, 209] width 140 height 14
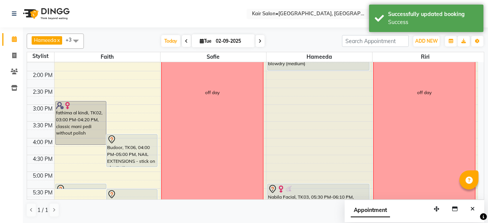
scroll to position [204, 0]
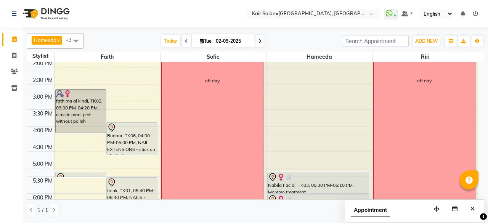
drag, startPoint x: 62, startPoint y: 95, endPoint x: 61, endPoint y: 85, distance: 10.3
click at [61, 85] on div "8:00 AM 8:30 AM 9:00 AM 9:30 AM 10:00 AM 10:30 AM 11:00 AM 11:30 AM 12:00 PM 12…" at bounding box center [252, 126] width 451 height 536
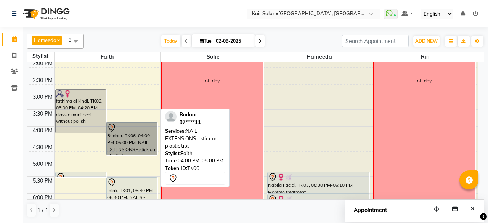
drag, startPoint x: 126, startPoint y: 129, endPoint x: 124, endPoint y: 125, distance: 5.0
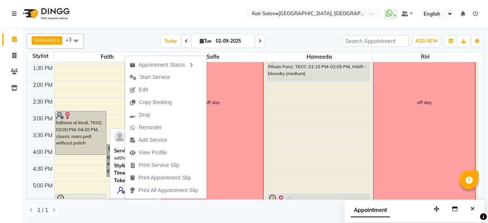
scroll to position [90, 0]
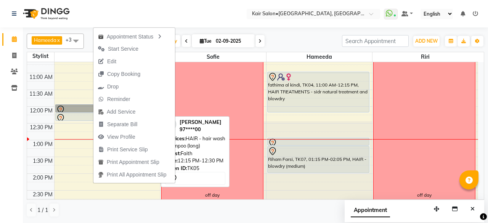
click at [80, 114] on div at bounding box center [106, 118] width 101 height 9
select select "7"
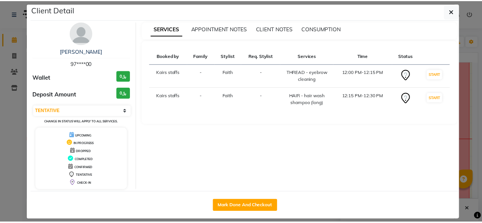
scroll to position [14, 0]
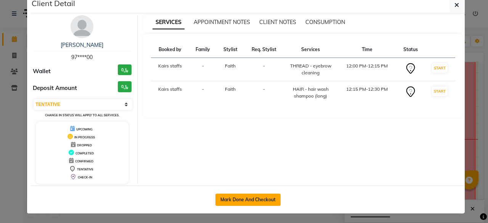
click at [235, 194] on button "Mark Done And Checkout" at bounding box center [247, 200] width 65 height 12
select select "service"
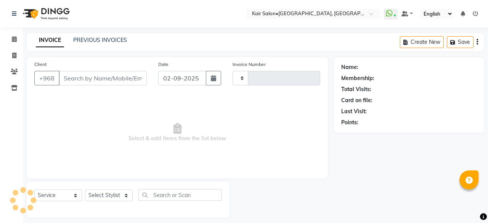
type input "1671"
select select "6490"
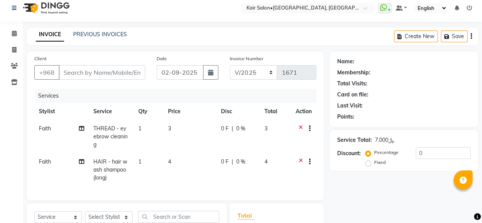
type input "97****00"
select select "49362"
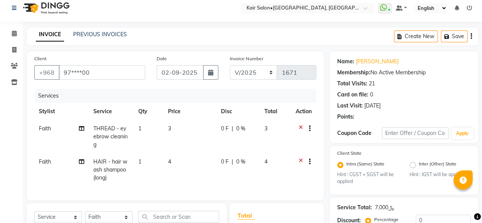
scroll to position [115, 0]
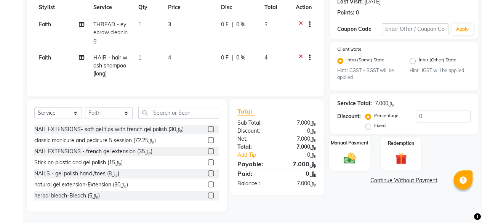
click at [344, 145] on div "Manual Payment" at bounding box center [350, 153] width 42 height 35
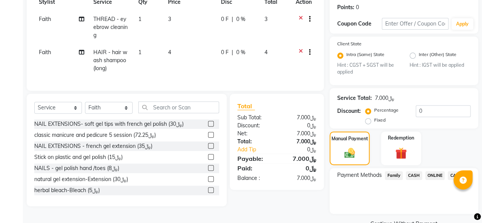
click at [451, 174] on span "CARD" at bounding box center [456, 175] width 16 height 9
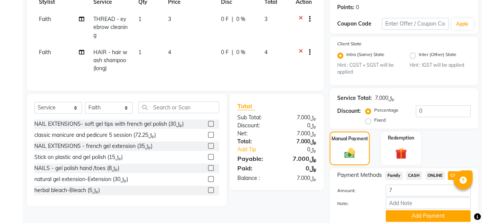
click at [419, 211] on button "Add Payment" at bounding box center [427, 216] width 85 height 12
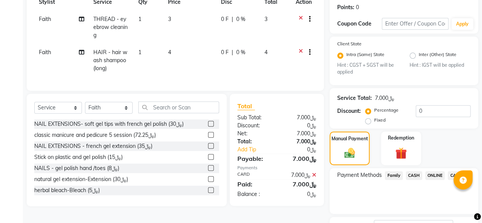
scroll to position [164, 0]
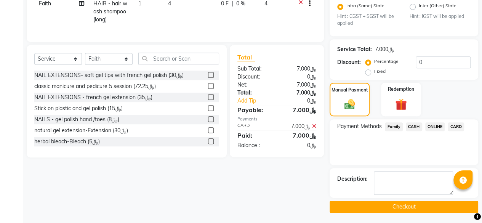
click at [388, 203] on button "Checkout" at bounding box center [403, 207] width 149 height 12
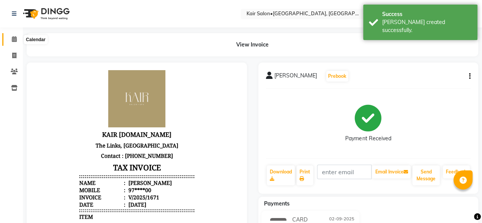
click at [14, 41] on icon at bounding box center [14, 39] width 5 height 6
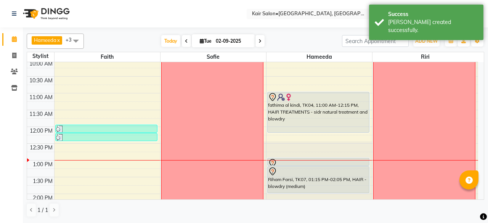
scroll to position [76, 0]
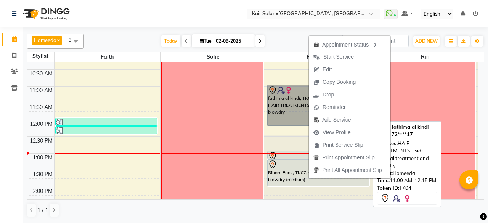
click at [270, 106] on link "fathima al kindi, TK04, 11:00 AM-12:15 PM, HAIR TREATMENTS - sidr natural treat…" at bounding box center [318, 105] width 102 height 41
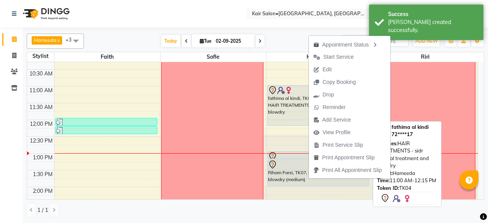
select select "7"
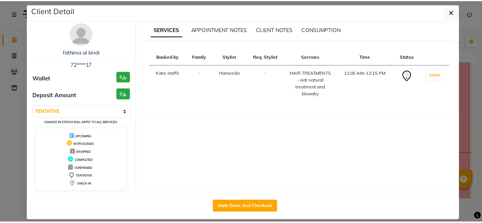
scroll to position [14, 0]
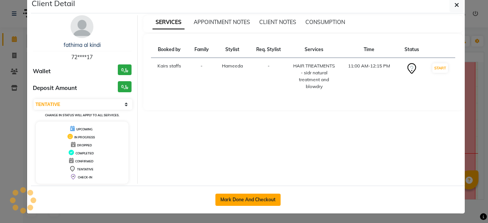
click at [241, 194] on button "Mark Done And Checkout" at bounding box center [247, 200] width 65 height 12
select select "service"
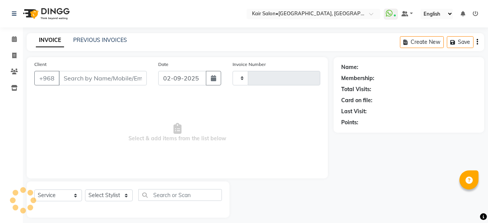
type input "1672"
select select "6490"
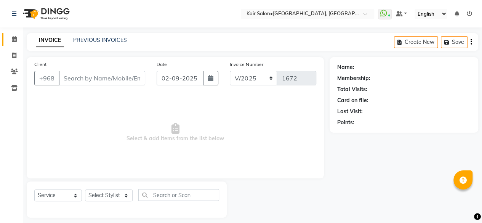
scroll to position [6, 0]
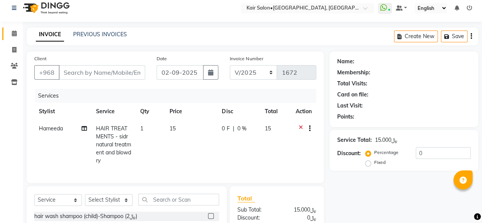
type input "72****17"
select select "66378"
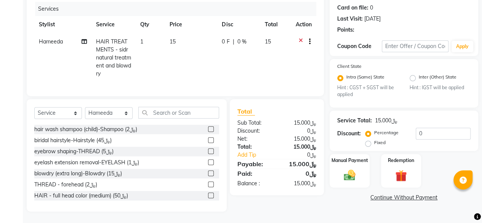
scroll to position [98, 0]
click at [352, 168] on img at bounding box center [349, 175] width 19 height 14
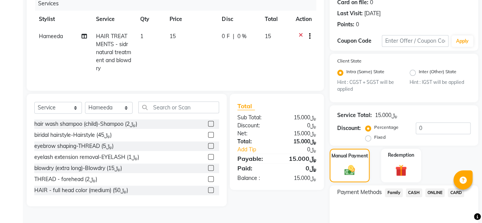
click at [452, 188] on span "CARD" at bounding box center [456, 192] width 16 height 9
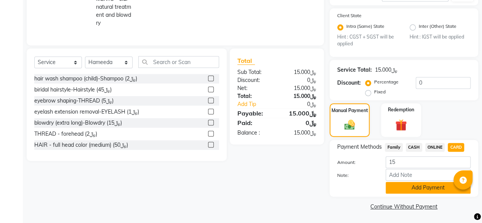
click at [420, 188] on button "Add Payment" at bounding box center [427, 188] width 85 height 12
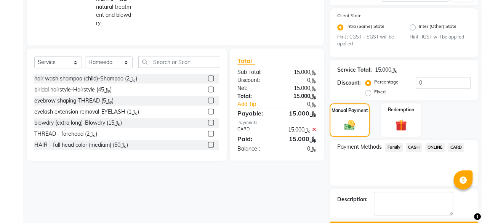
scroll to position [164, 0]
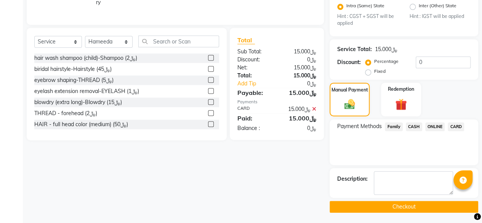
click at [384, 202] on button "Checkout" at bounding box center [403, 207] width 149 height 12
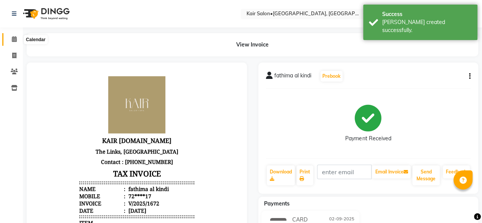
click at [18, 40] on span at bounding box center [14, 39] width 13 height 9
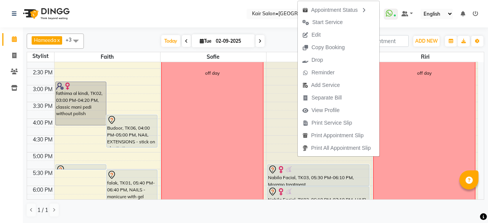
scroll to position [229, 0]
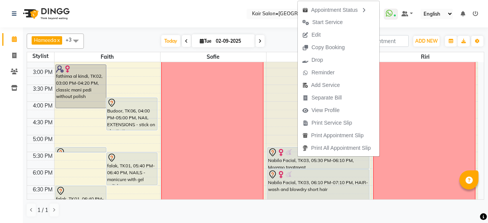
click at [260, 43] on icon at bounding box center [259, 41] width 3 height 5
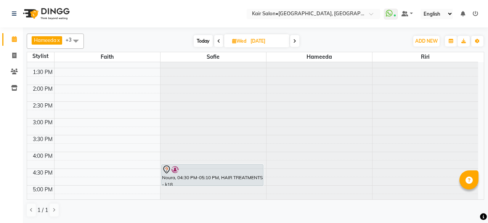
scroll to position [190, 0]
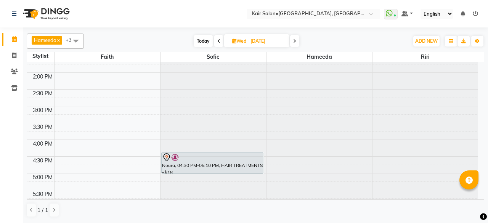
click at [220, 42] on span at bounding box center [218, 41] width 9 height 12
type input "02-09-2025"
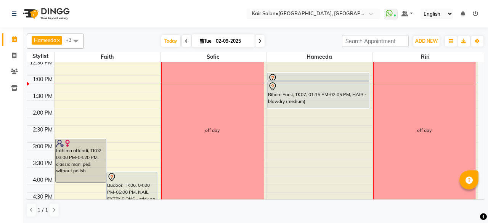
scroll to position [128, 0]
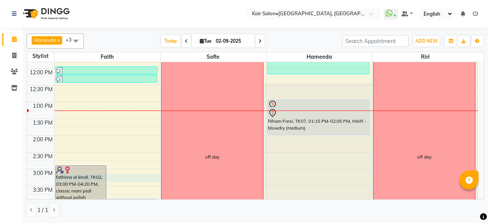
click at [116, 173] on div "8:00 AM 8:30 AM 9:00 AM 9:30 AM 10:00 AM 10:30 AM 11:00 AM 11:30 AM 12:00 PM 12…" at bounding box center [252, 202] width 451 height 536
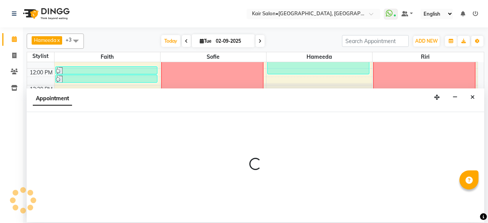
select select "49362"
select select "915"
select select "tentative"
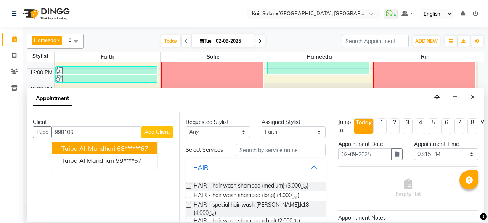
click at [127, 147] on ngb-highlight "68******67" at bounding box center [132, 148] width 31 height 8
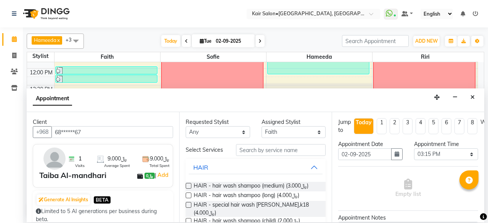
type input "68******67"
click at [280, 146] on input "text" at bounding box center [281, 150] width 90 height 12
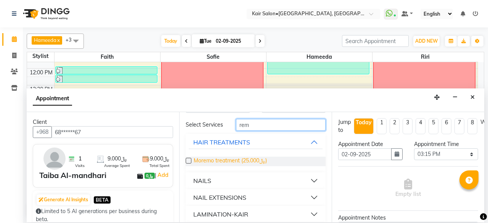
scroll to position [48, 0]
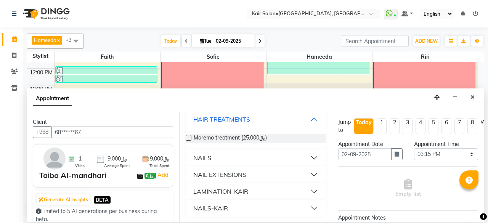
type input "rem"
click at [226, 153] on button "NAILS" at bounding box center [256, 158] width 134 height 14
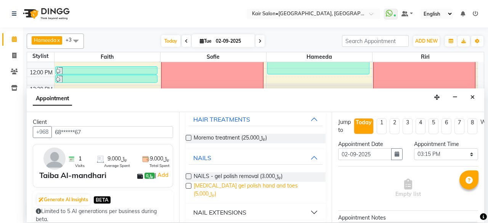
click at [227, 186] on span "[MEDICAL_DATA] gel polish hand and toes (﷼5.000)" at bounding box center [257, 190] width 126 height 16
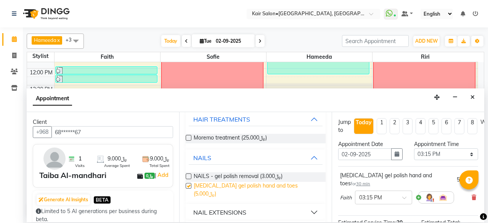
checkbox input "false"
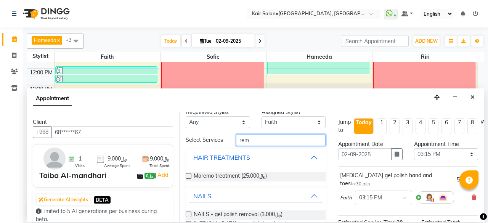
drag, startPoint x: 261, startPoint y: 135, endPoint x: 229, endPoint y: 153, distance: 36.7
click at [230, 152] on div "Select Services rem HAIR TREATMENTS Moremo treatment (﷼25.000) NAILS NAILS - ge…" at bounding box center [256, 213] width 140 height 158
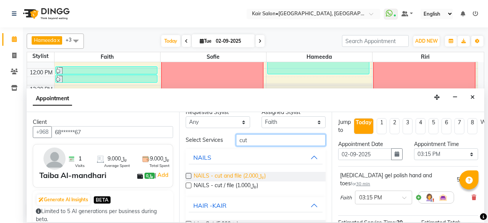
type input "cut"
click at [231, 173] on span "NAILS - cut and file (﷼2.000)" at bounding box center [230, 177] width 72 height 10
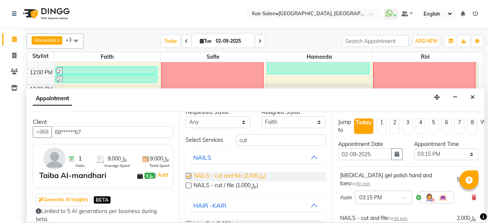
checkbox input "false"
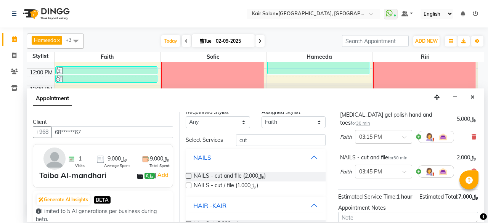
scroll to position [134, 0]
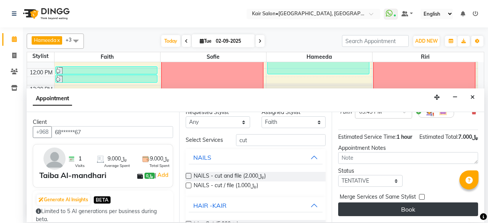
click at [412, 206] on button "Book" at bounding box center [408, 209] width 140 height 14
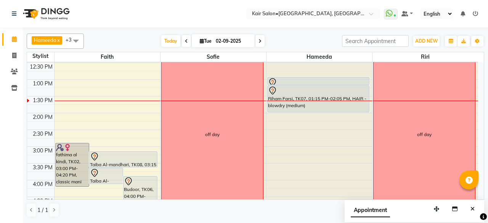
scroll to position [166, 0]
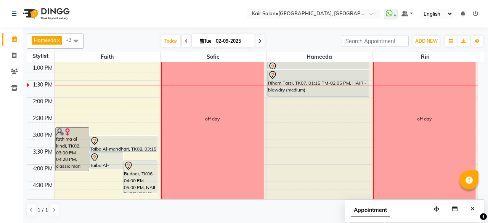
click at [221, 39] on input "02-09-2025" at bounding box center [232, 40] width 38 height 11
select select "9"
select select "2025"
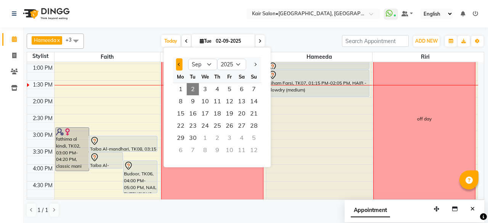
click at [178, 65] on button "Previous month" at bounding box center [179, 64] width 6 height 12
select select "8"
click at [245, 138] on span "30" at bounding box center [241, 138] width 12 height 12
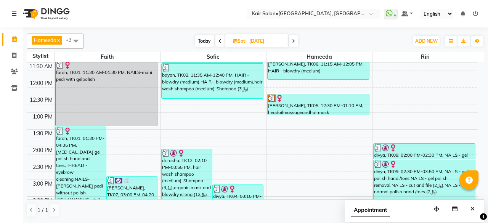
scroll to position [89, 0]
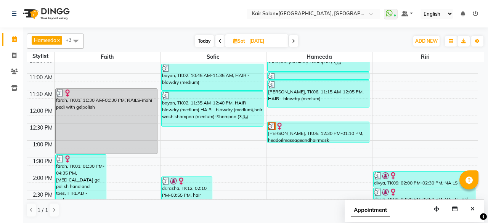
click at [219, 40] on icon at bounding box center [219, 41] width 3 height 5
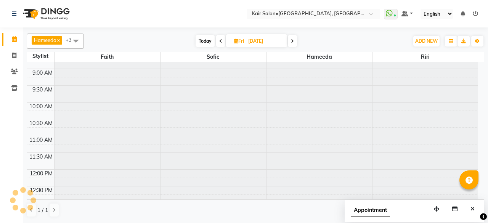
scroll to position [0, 0]
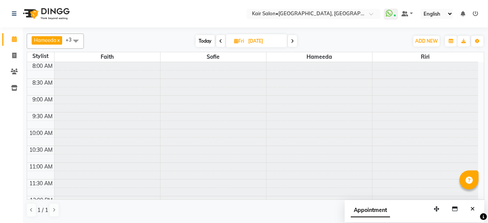
click at [221, 40] on icon at bounding box center [220, 41] width 3 height 5
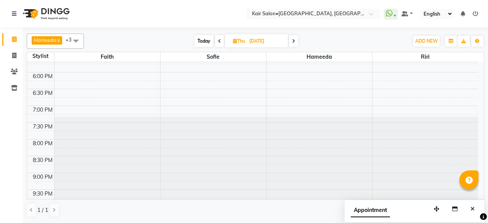
scroll to position [390, 0]
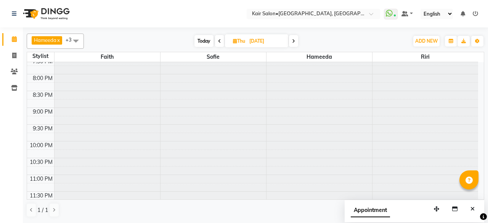
click at [289, 39] on div "[DATE] [DATE]" at bounding box center [246, 40] width 105 height 11
click at [293, 42] on icon at bounding box center [293, 41] width 3 height 5
type input "[DATE]"
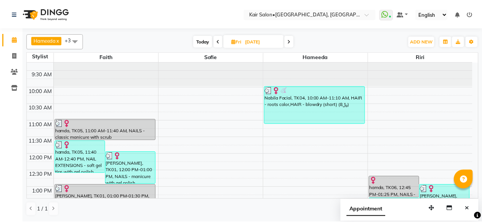
scroll to position [76, 0]
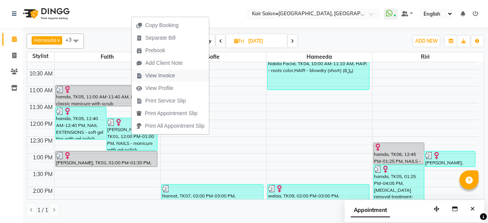
click at [167, 76] on span "View Invoice" at bounding box center [160, 76] width 30 height 8
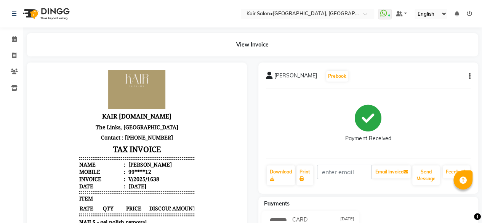
scroll to position [132, 0]
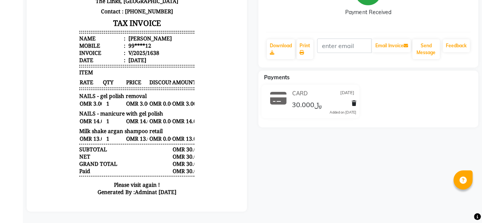
click at [147, 127] on span "Milk shake argan shampoo retail" at bounding box center [120, 130] width 83 height 7
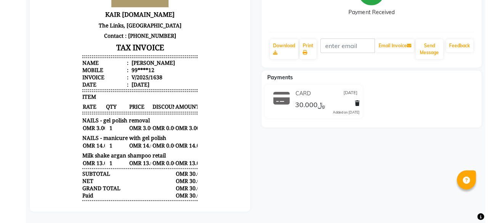
scroll to position [0, 0]
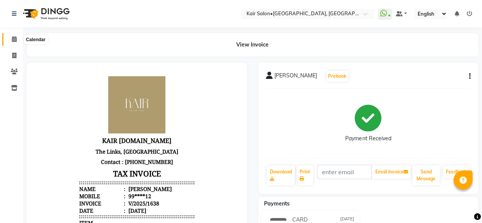
click at [16, 42] on icon at bounding box center [14, 39] width 5 height 6
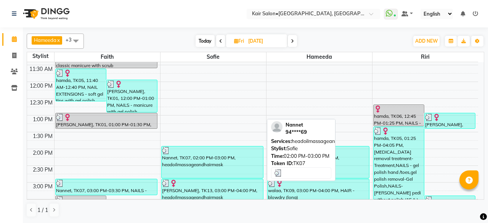
scroll to position [152, 0]
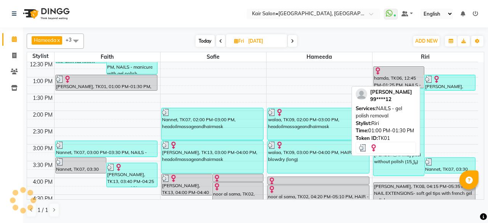
click at [445, 81] on div at bounding box center [450, 79] width 50 height 8
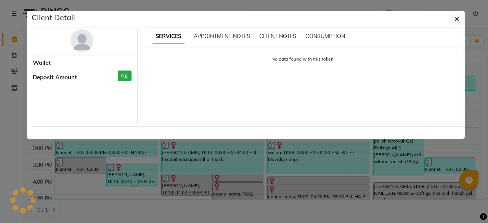
select select "3"
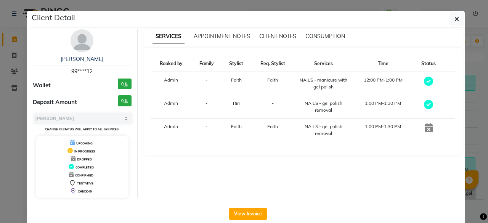
click at [382, 102] on td "1:00 PM-1:30 PM" at bounding box center [382, 106] width 61 height 23
click at [427, 102] on icon at bounding box center [428, 104] width 9 height 9
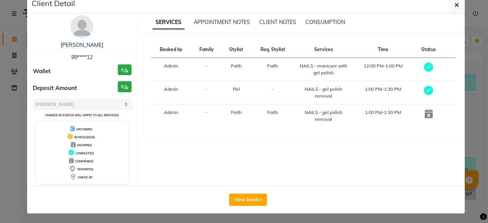
scroll to position [0, 0]
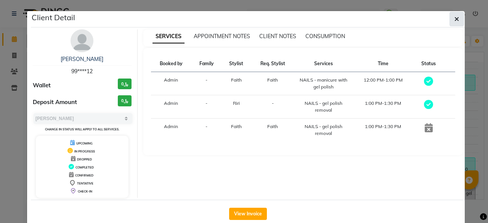
click at [449, 22] on button "button" at bounding box center [456, 19] width 14 height 14
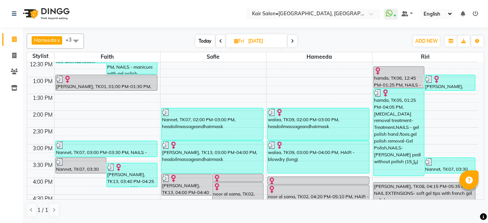
click at [210, 40] on span "Today" at bounding box center [204, 41] width 19 height 12
type input "02-09-2025"
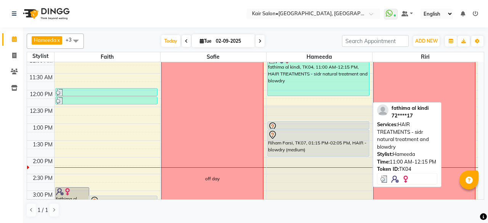
scroll to position [160, 0]
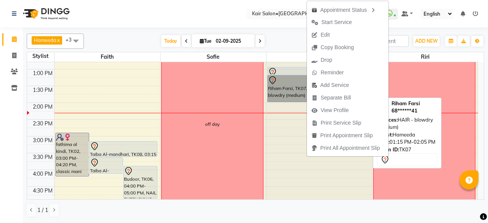
click at [280, 78] on link "Riham Farsi, TK07, 01:15 PM-02:05 PM, HAIR - blowdry (medium)" at bounding box center [318, 88] width 102 height 27
select select "7"
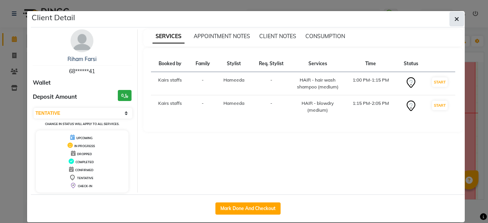
click at [456, 17] on button "button" at bounding box center [456, 19] width 14 height 14
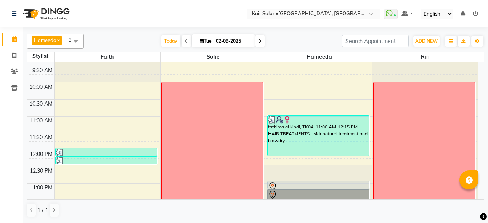
scroll to position [122, 0]
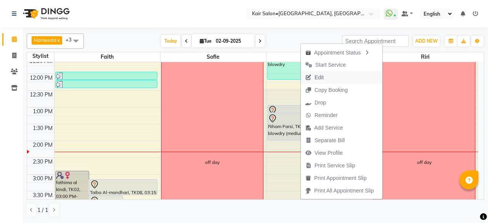
click at [319, 77] on span "Edit" at bounding box center [318, 78] width 9 height 8
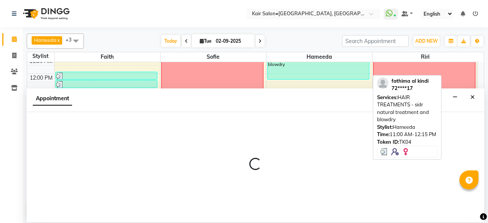
select select "tentative"
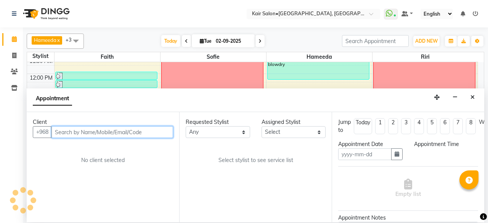
type input "02-09-2025"
select select "780"
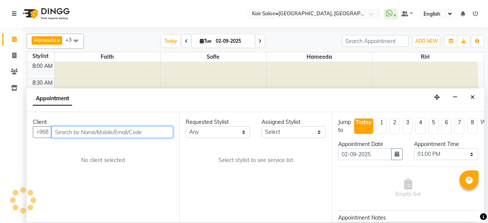
select select "66378"
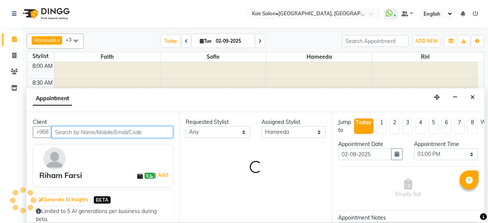
scroll to position [198, 0]
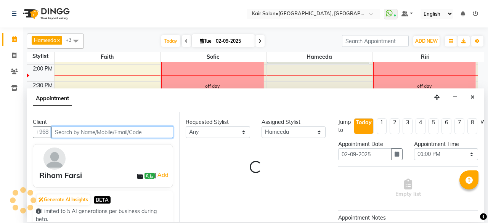
select select "3223"
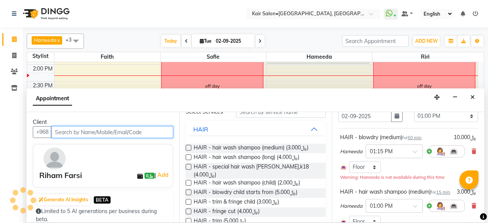
scroll to position [76, 0]
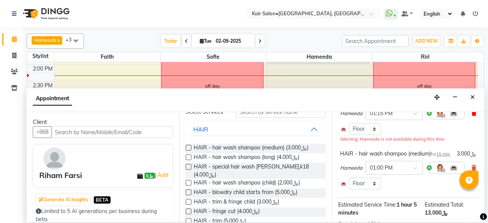
click at [471, 114] on icon at bounding box center [473, 112] width 5 height 5
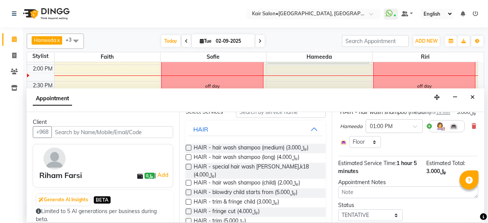
scroll to position [108, 0]
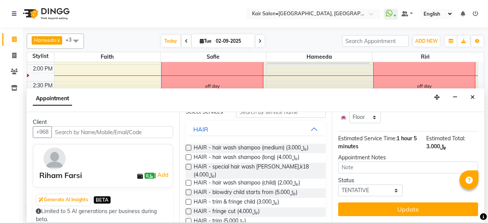
click at [432, 135] on span "Estimated Total:" at bounding box center [445, 138] width 39 height 7
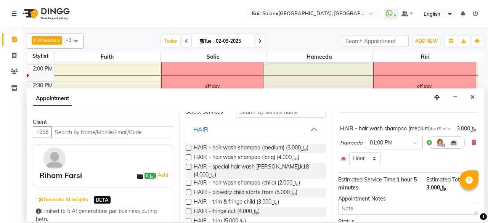
scroll to position [70, 0]
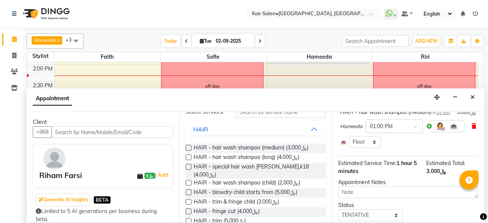
click at [471, 129] on icon at bounding box center [473, 125] width 5 height 5
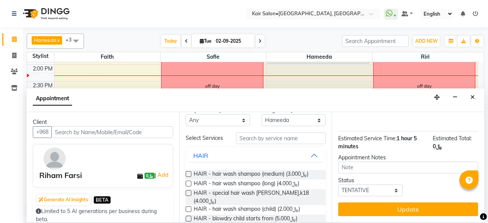
scroll to position [0, 0]
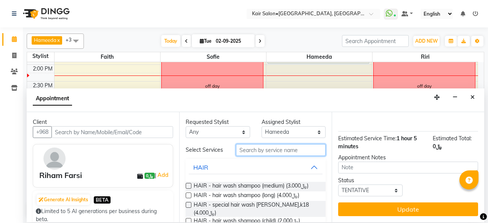
click at [250, 154] on input "text" at bounding box center [281, 150] width 90 height 12
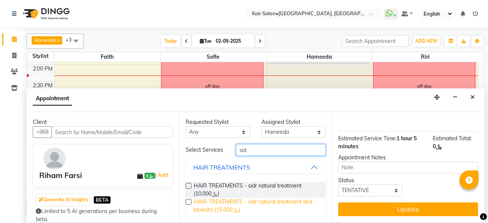
type input "sid"
click at [234, 202] on span "HAIR TREATMENTS - sidr natural treatment and blowdry (﷼15.000)" at bounding box center [257, 206] width 126 height 16
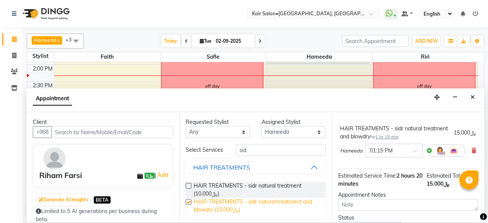
scroll to position [70, 0]
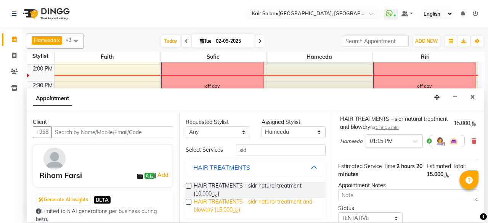
checkbox input "false"
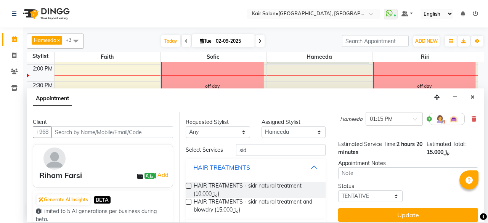
scroll to position [103, 0]
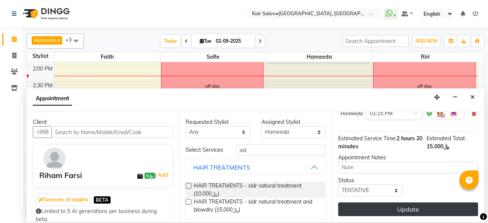
click at [386, 202] on button "Update" at bounding box center [408, 209] width 140 height 14
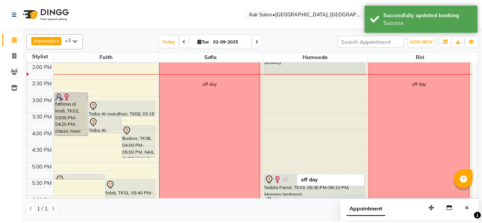
scroll to position [160, 0]
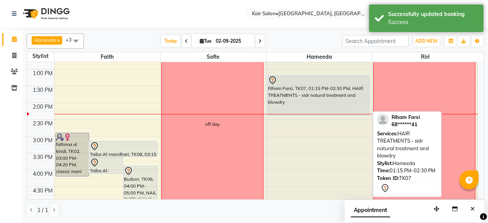
click at [304, 101] on div "Riham Farsi, TK07, 01:15 PM-02:30 PM, HAIR TREATMENTS - sidr natural treatment …" at bounding box center [317, 95] width 101 height 40
select select "7"
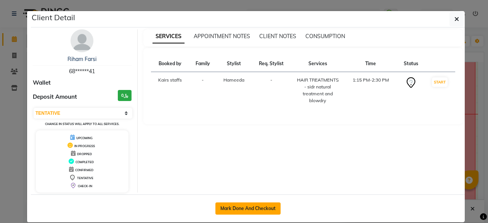
click at [258, 206] on button "Mark Done And Checkout" at bounding box center [247, 208] width 65 height 12
select select "service"
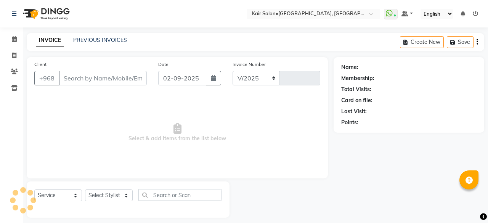
select select "6490"
type input "1673"
type input "68******41"
select select "66378"
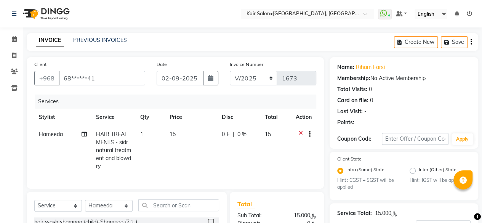
scroll to position [98, 0]
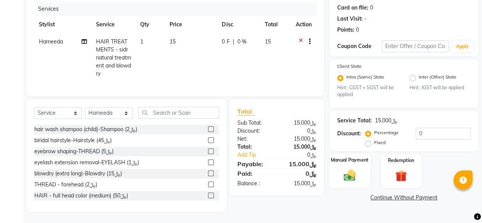
click at [347, 168] on img at bounding box center [349, 175] width 19 height 14
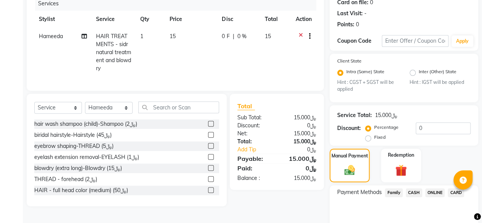
scroll to position [133, 0]
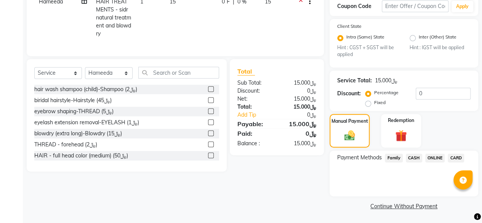
click at [453, 157] on span "CARD" at bounding box center [456, 158] width 16 height 9
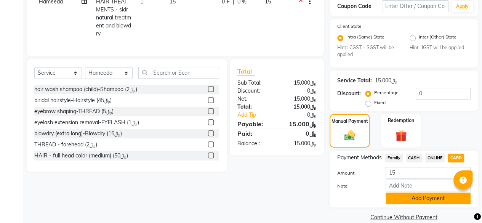
scroll to position [143, 0]
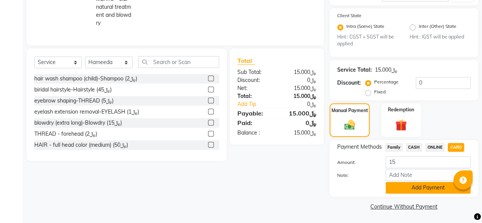
click at [409, 191] on button "Add Payment" at bounding box center [427, 188] width 85 height 12
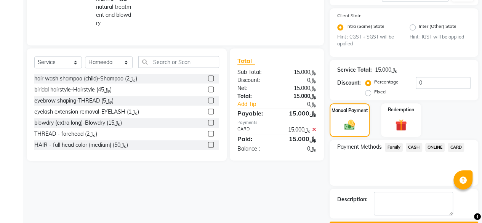
scroll to position [164, 0]
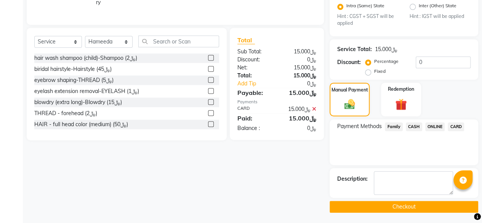
click at [363, 206] on button "Checkout" at bounding box center [403, 207] width 149 height 12
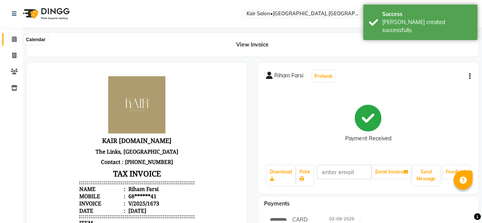
click at [14, 36] on icon at bounding box center [14, 39] width 5 height 6
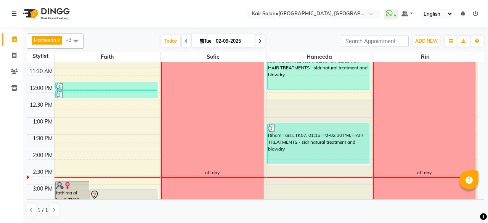
scroll to position [114, 0]
